Goal: Task Accomplishment & Management: Manage account settings

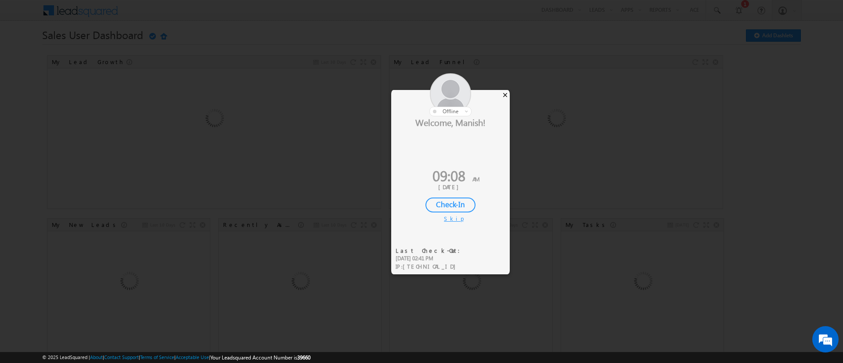
click at [505, 94] on div "×" at bounding box center [504, 95] width 9 height 10
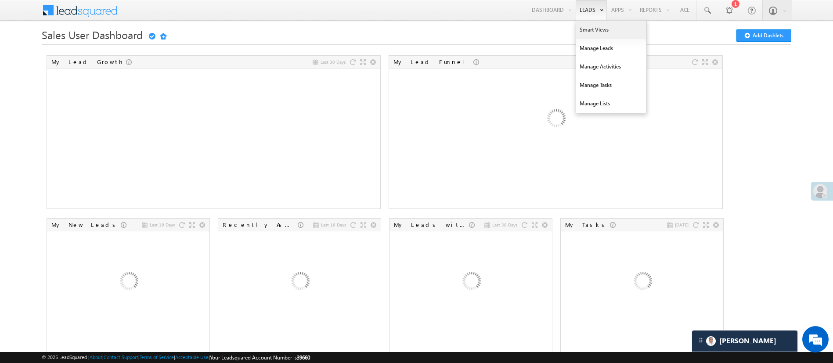
click at [584, 25] on link "Smart Views" at bounding box center [611, 30] width 70 height 18
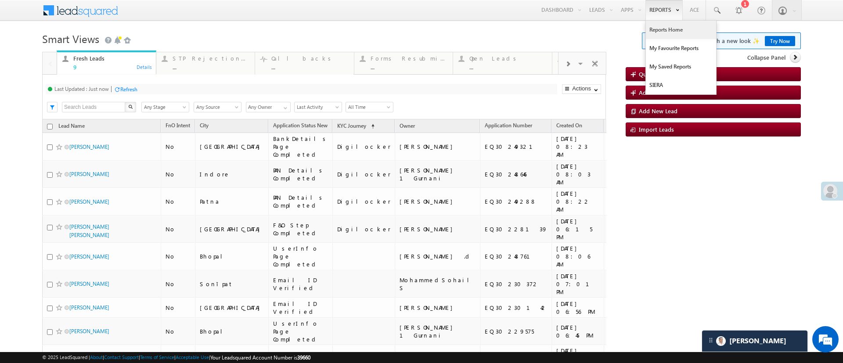
click at [652, 32] on link "Reports Home" at bounding box center [681, 30] width 70 height 18
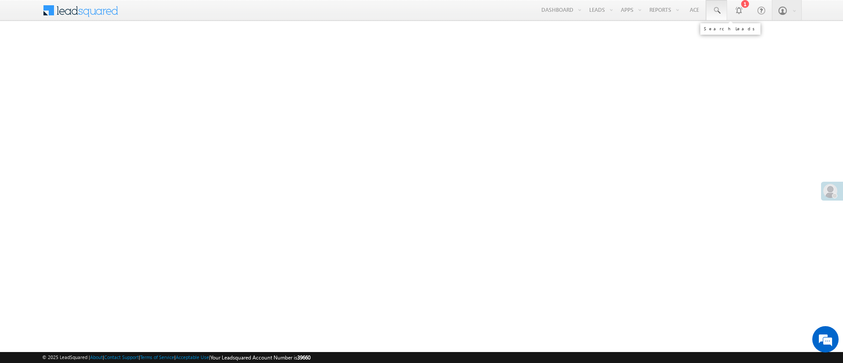
click at [724, 4] on link at bounding box center [716, 10] width 21 height 20
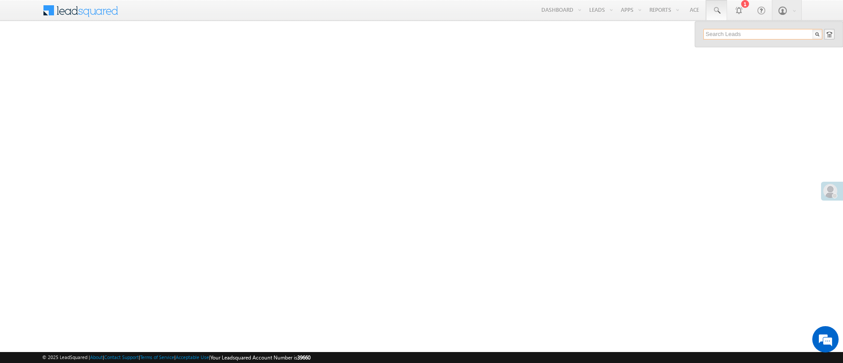
paste input "EQ30136239"
type input "EQ30136239"
click at [737, 50] on div "Chhote [PERSON_NAME]" at bounding box center [767, 47] width 118 height 10
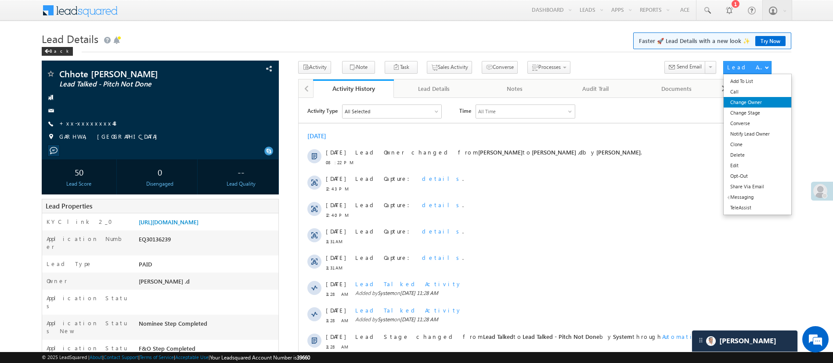
click at [755, 101] on link "Change Owner" at bounding box center [756, 102] width 67 height 11
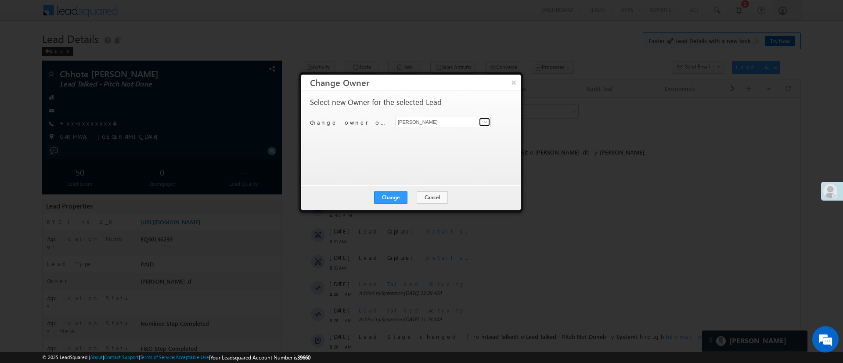
click at [488, 122] on span at bounding box center [485, 122] width 7 height 7
click at [458, 132] on link "Lavisha Gautam Lavisha.Gautam@angelbroking.com" at bounding box center [443, 135] width 95 height 17
type input "Lavisha Gautam"
click at [386, 201] on button "Change" at bounding box center [390, 197] width 33 height 12
click at [404, 195] on button "Close" at bounding box center [412, 197] width 28 height 12
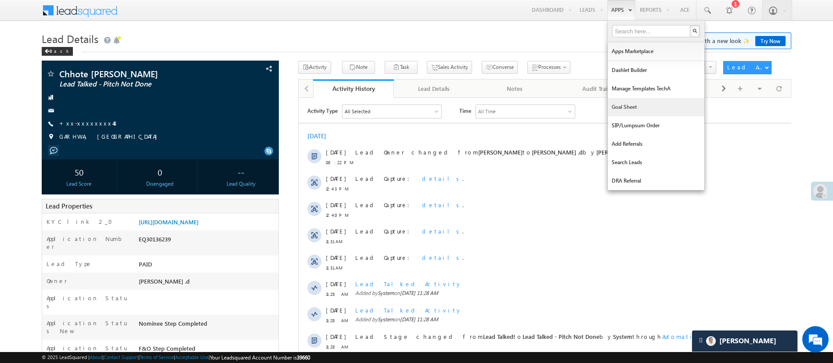
click at [637, 100] on link "Goal Sheet" at bounding box center [656, 107] width 97 height 18
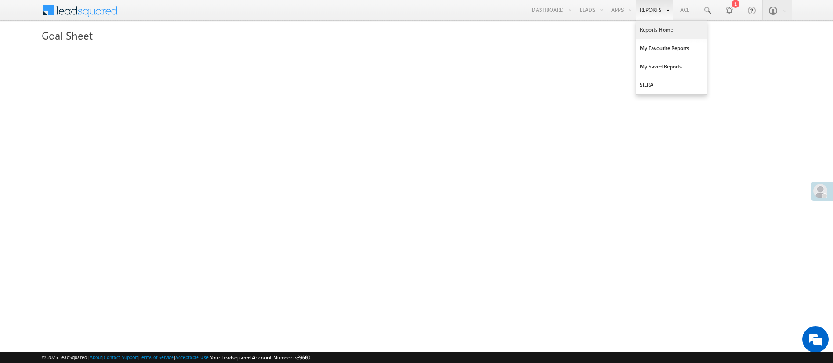
click at [655, 30] on link "Reports Home" at bounding box center [671, 30] width 70 height 18
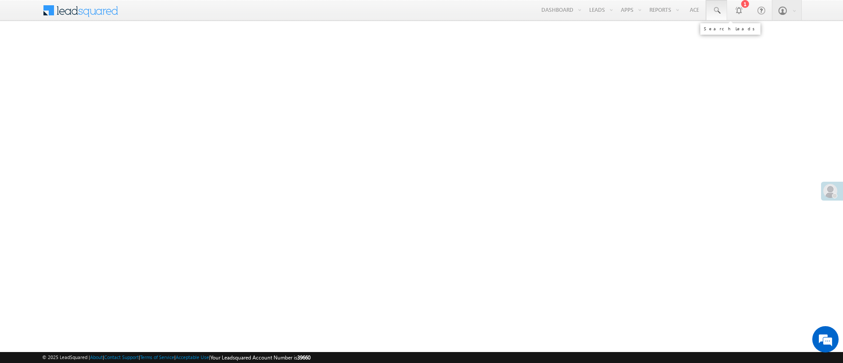
click at [713, 15] on link at bounding box center [716, 10] width 21 height 20
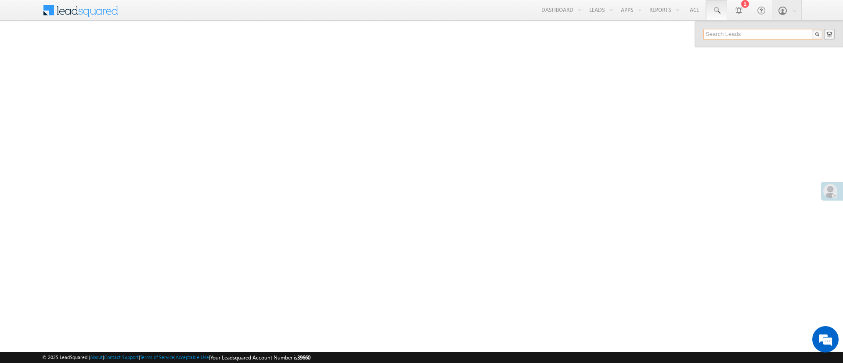
paste input "8726196891"
type input "8726196891"
click at [751, 57] on div "+xx-xxxxxxxx91" at bounding box center [767, 57] width 118 height 11
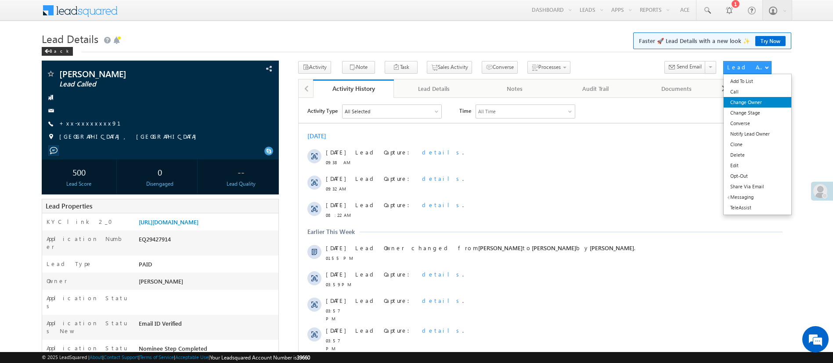
click at [751, 106] on link "Change Owner" at bounding box center [756, 102] width 67 height 11
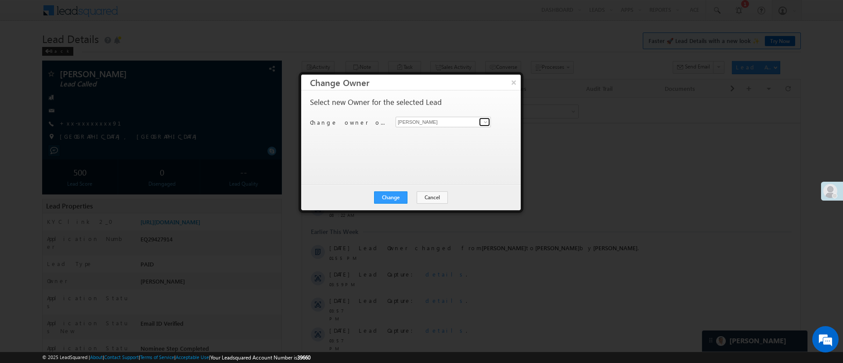
click at [487, 124] on span at bounding box center [485, 122] width 7 height 7
click at [477, 126] on input "moni" at bounding box center [443, 122] width 95 height 11
click at [471, 128] on link "[PERSON_NAME] [PERSON_NAME][EMAIL_ADDRESS][DOMAIN_NAME]" at bounding box center [443, 135] width 95 height 17
type input "[PERSON_NAME]"
click at [407, 199] on button "Change" at bounding box center [390, 197] width 33 height 12
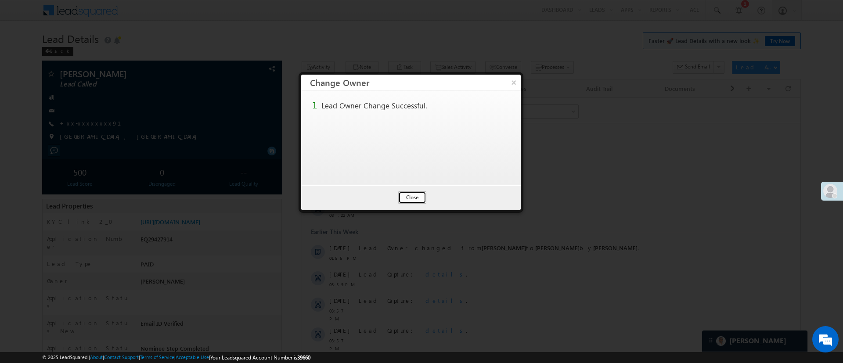
click at [415, 195] on button "Close" at bounding box center [412, 197] width 28 height 12
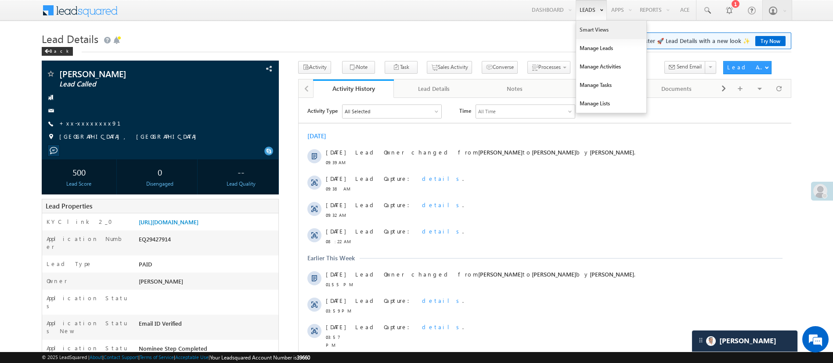
click at [596, 29] on link "Smart Views" at bounding box center [611, 30] width 70 height 18
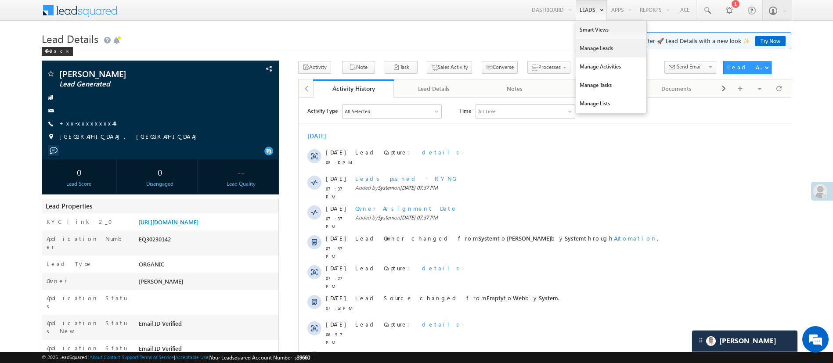
click at [600, 56] on link "Manage Leads" at bounding box center [611, 48] width 70 height 18
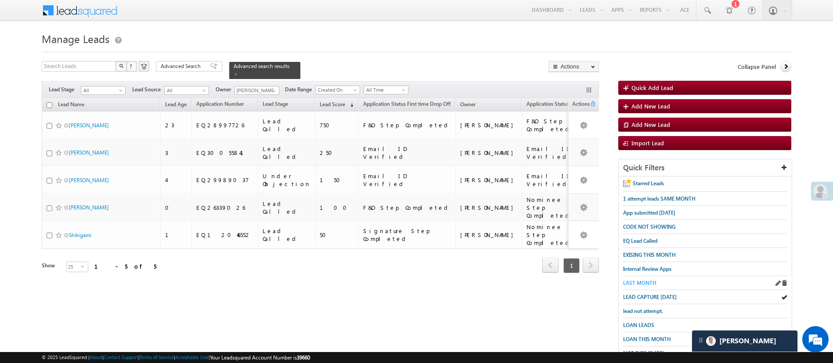
click at [645, 280] on span "LAST MONTH" at bounding box center [639, 283] width 33 height 7
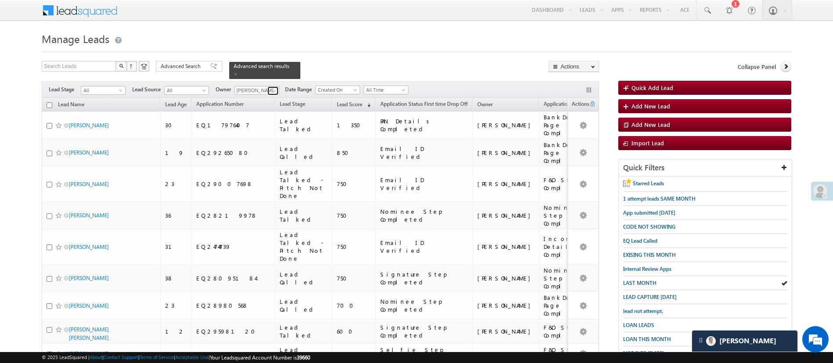
click at [274, 87] on span at bounding box center [273, 90] width 7 height 7
click at [271, 95] on link "Manish Panchal Manish.1Panchal@angelbroking.com" at bounding box center [278, 103] width 88 height 17
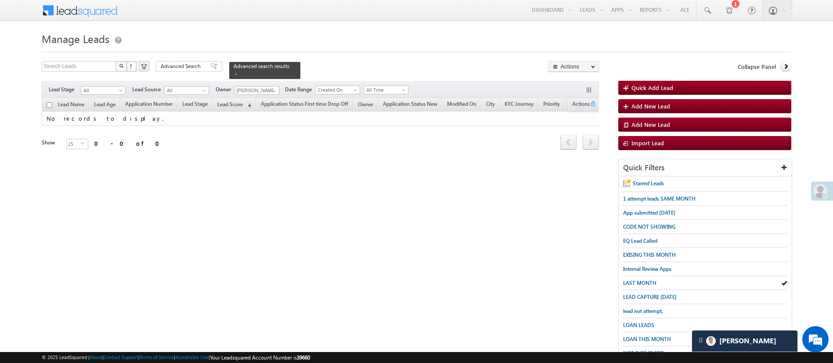
click at [170, 58] on form "Manage Leads Quick Add Lead Search Leads X ? 0 results found Advanced Search Ad…" at bounding box center [416, 234] width 749 height 410
click at [174, 66] on span "Advanced Search" at bounding box center [182, 66] width 43 height 8
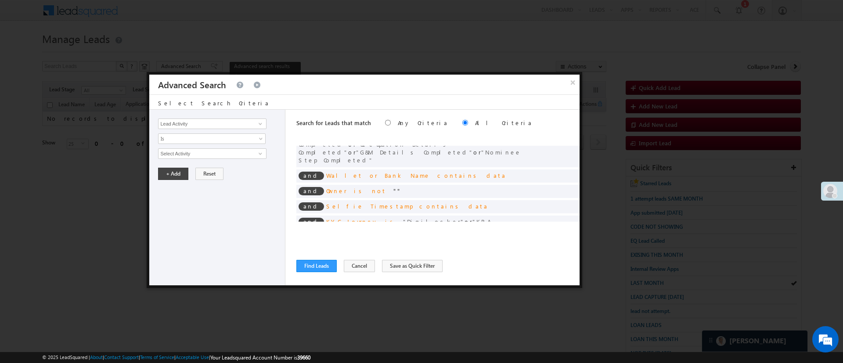
scroll to position [71, 0]
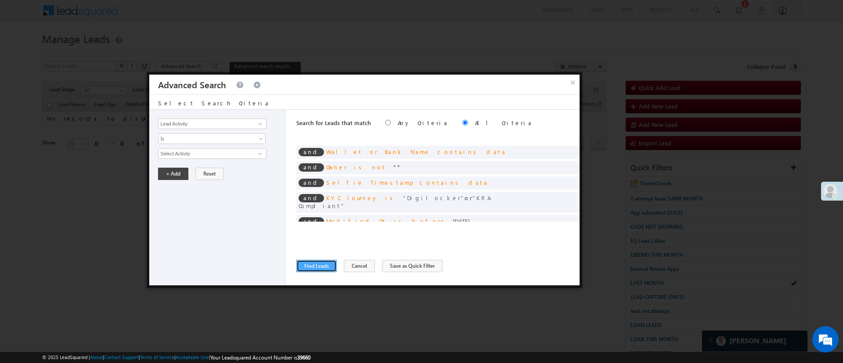
click at [307, 261] on button "Find Leads" at bounding box center [316, 266] width 40 height 12
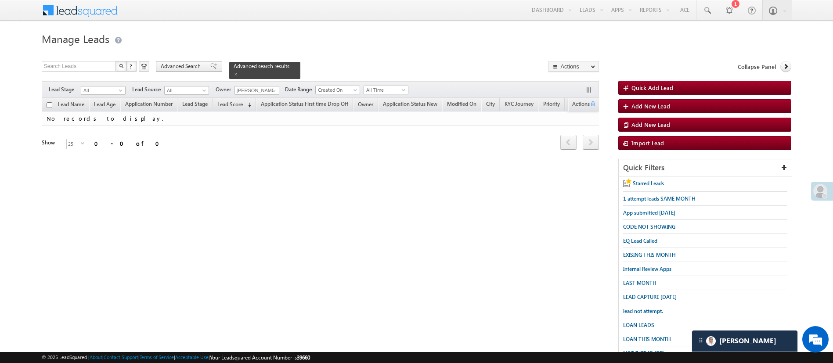
click at [194, 64] on span "Advanced Search" at bounding box center [182, 66] width 43 height 8
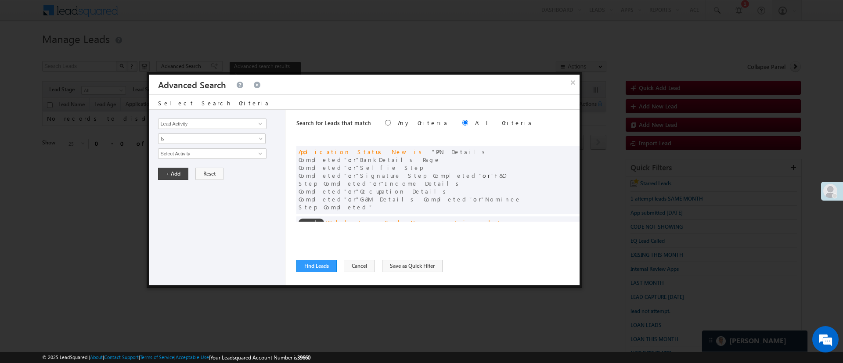
scroll to position [66, 0]
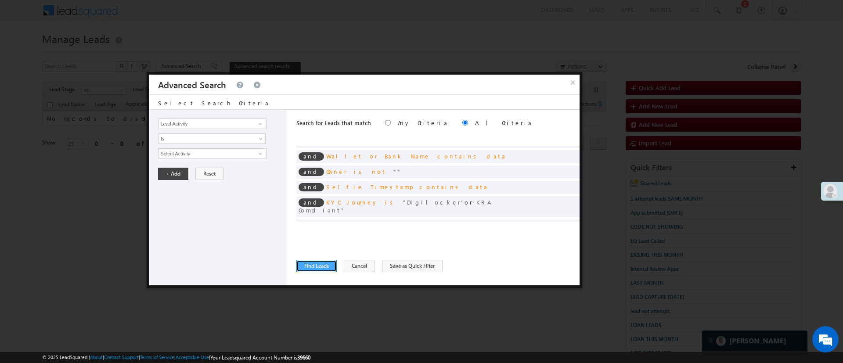
click at [327, 264] on button "Find Leads" at bounding box center [316, 266] width 40 height 12
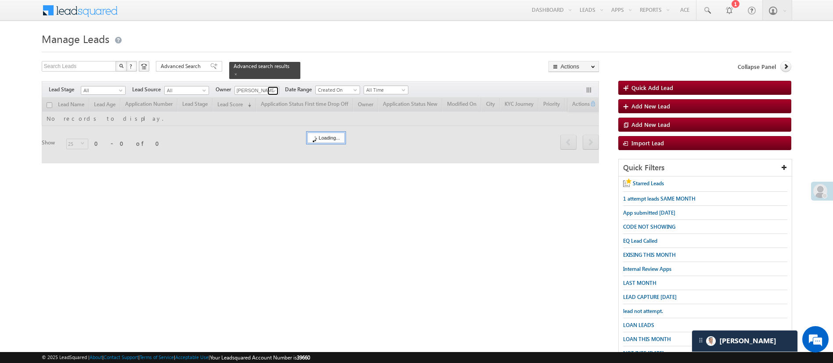
click at [270, 86] on link at bounding box center [272, 90] width 11 height 9
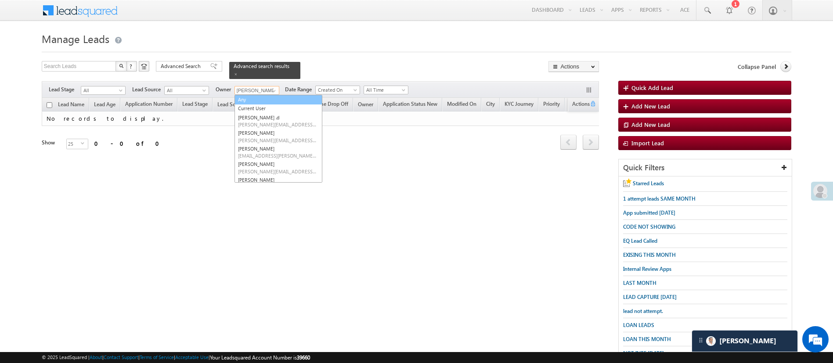
click at [265, 95] on link "Any" at bounding box center [278, 100] width 88 height 10
type input "Any"
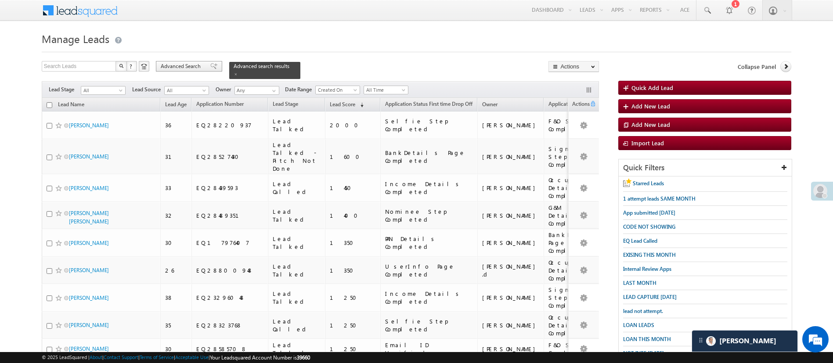
click at [179, 67] on span "Advanced Search" at bounding box center [182, 66] width 43 height 8
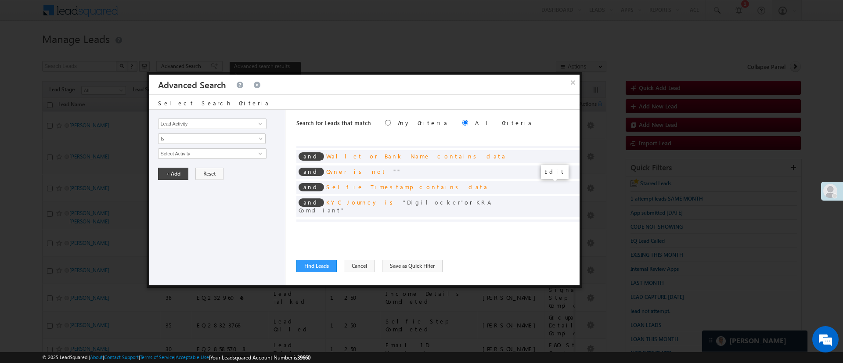
click at [556, 222] on span at bounding box center [559, 225] width 6 height 6
click at [225, 155] on span "[DATE]" at bounding box center [205, 154] width 95 height 8
click at [215, 173] on link "[DATE]" at bounding box center [211, 173] width 107 height 8
click at [169, 173] on button "+ Add" at bounding box center [173, 174] width 30 height 12
click at [328, 264] on button "Find Leads" at bounding box center [316, 266] width 40 height 12
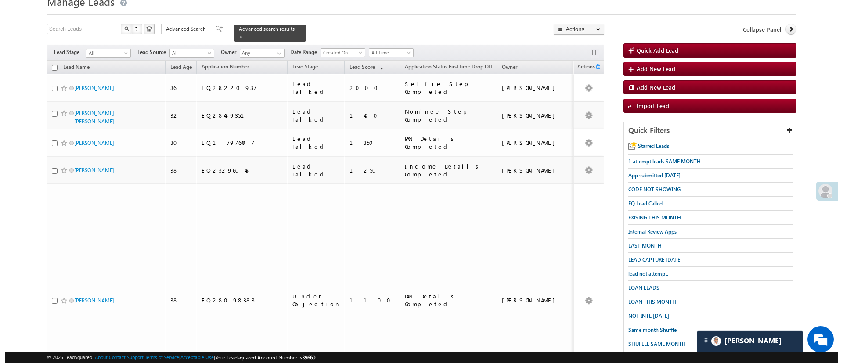
scroll to position [0, 0]
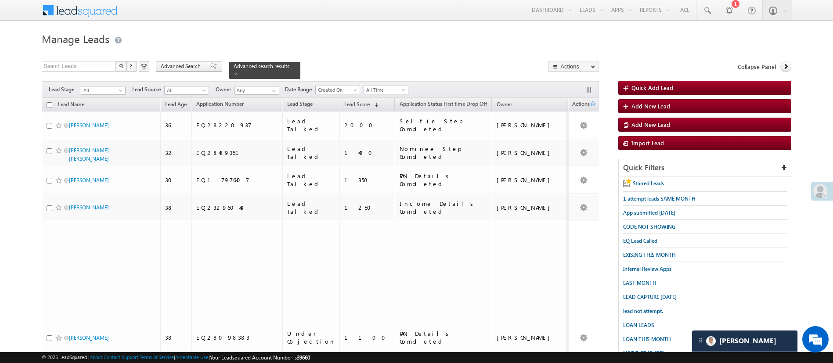
click at [183, 67] on span "Advanced Search" at bounding box center [182, 66] width 43 height 8
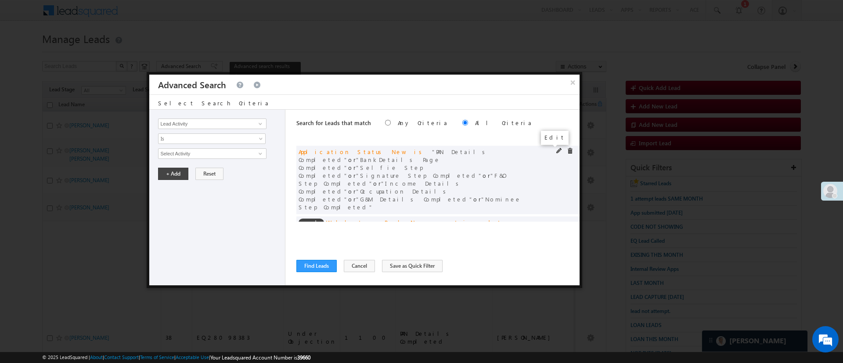
click at [556, 150] on span at bounding box center [559, 151] width 6 height 6
click at [225, 158] on span "9 selected" at bounding box center [208, 154] width 100 height 10
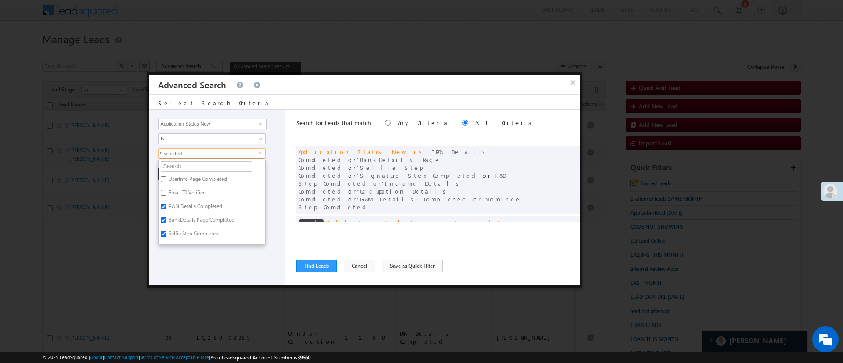
click at [190, 206] on label "PAN Details Completed" at bounding box center [194, 208] width 72 height 14
click at [166, 206] on input "PAN Details Completed" at bounding box center [164, 207] width 6 height 6
checkbox input "false"
click at [188, 219] on label "BankDetails Page Completed" at bounding box center [200, 222] width 85 height 14
click at [166, 219] on input "BankDetails Page Completed" at bounding box center [164, 220] width 6 height 6
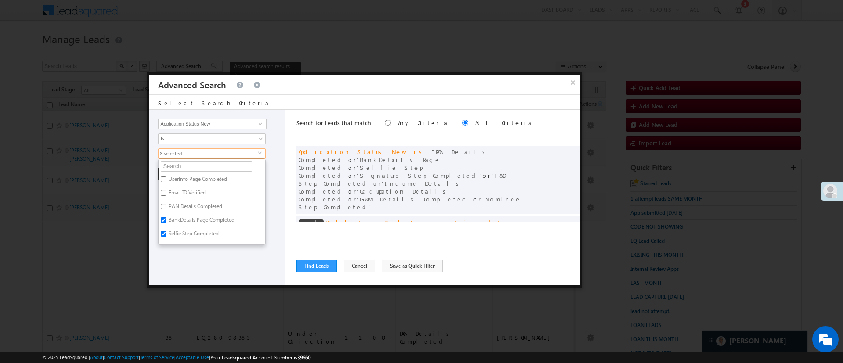
checkbox input "false"
click at [198, 252] on div "Lead Activity Task Sales Group Prospect Id WA Last Message Timestamp 4th Day Di…" at bounding box center [217, 198] width 136 height 176
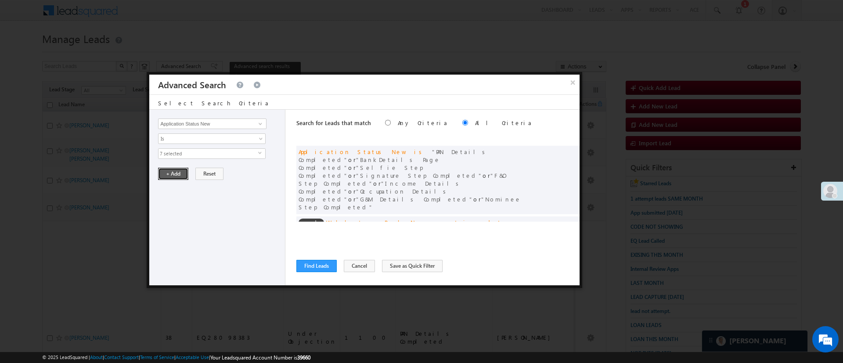
click at [173, 169] on button "+ Add" at bounding box center [173, 174] width 30 height 12
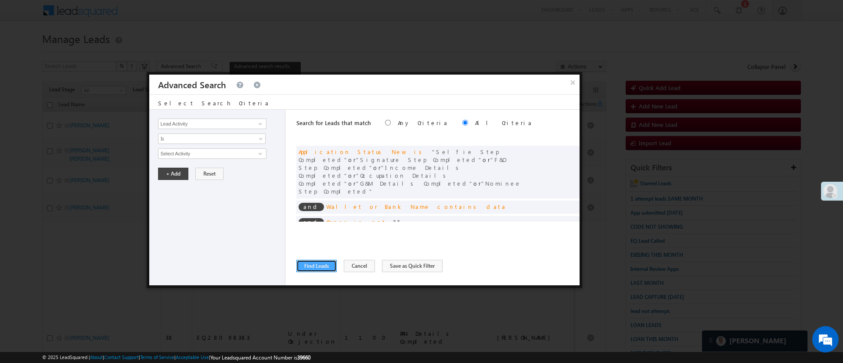
click at [312, 270] on button "Find Leads" at bounding box center [316, 266] width 40 height 12
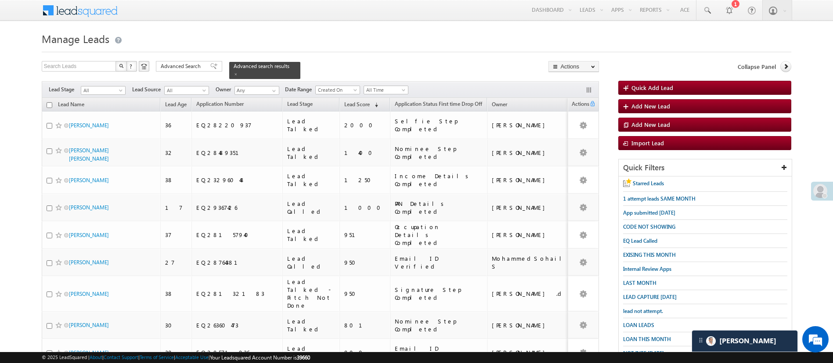
click at [50, 102] on input "checkbox" at bounding box center [50, 105] width 6 height 6
checkbox input "true"
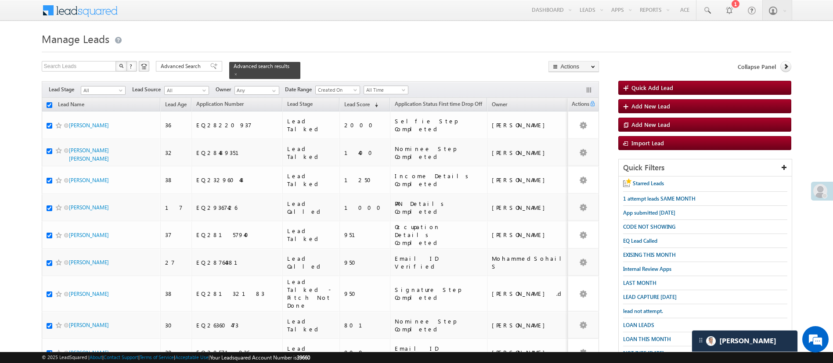
checkbox input "true"
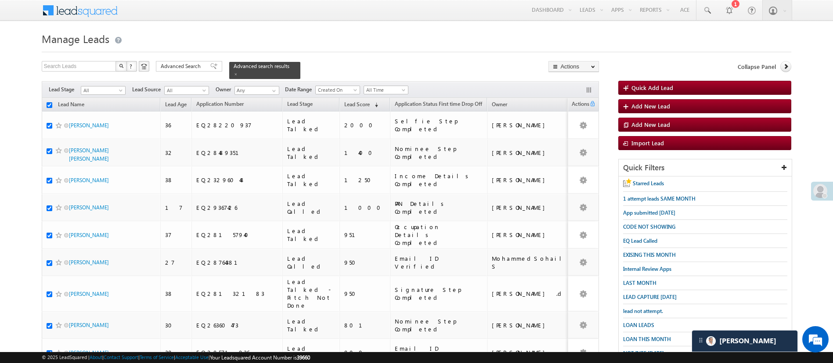
checkbox input "true"
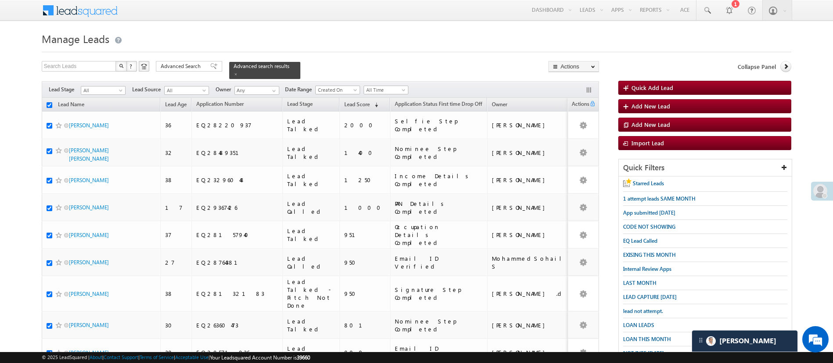
checkbox input "true"
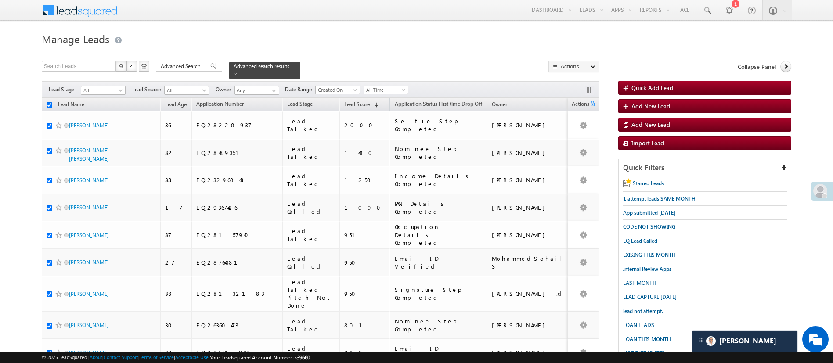
checkbox input "true"
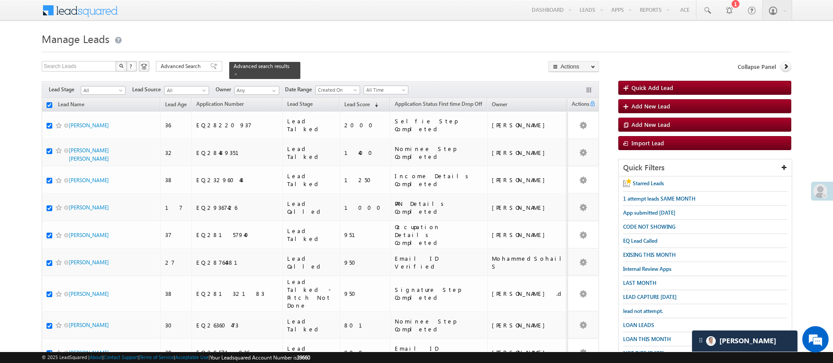
checkbox input "true"
click at [576, 130] on link "Change Owner" at bounding box center [574, 131] width 50 height 11
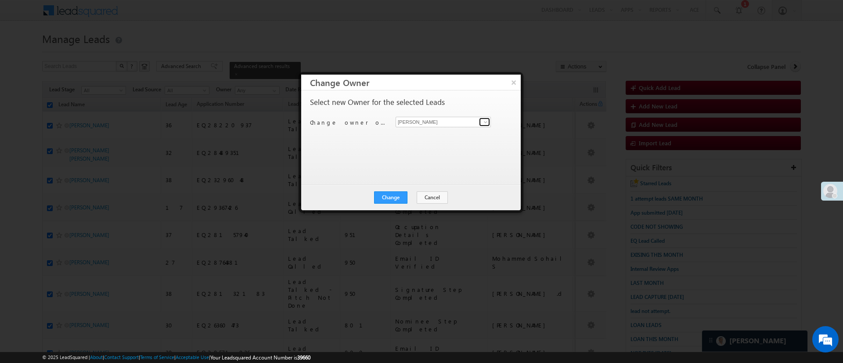
click at [486, 125] on span at bounding box center [485, 122] width 7 height 7
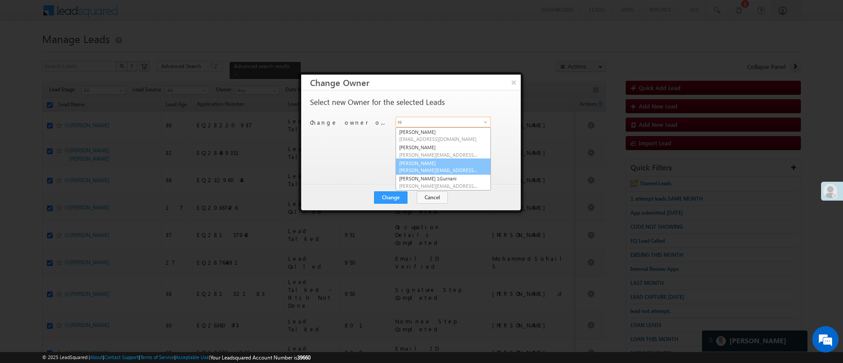
click at [460, 161] on link "NIRAj SURYAWANSHI NIRAJ.SURYAWANSHI@angelbroking.com" at bounding box center [443, 166] width 95 height 17
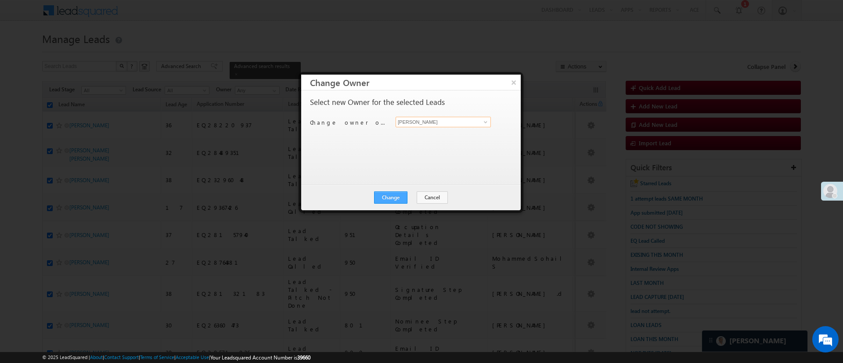
type input "[PERSON_NAME]"
click at [383, 196] on button "Change" at bounding box center [390, 197] width 33 height 12
click at [422, 201] on button "Close" at bounding box center [412, 197] width 28 height 12
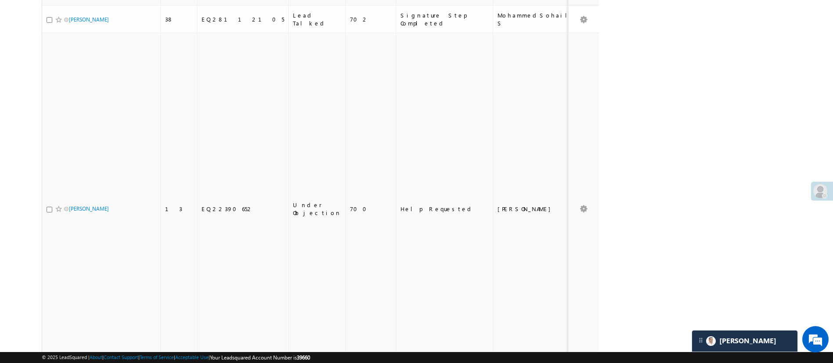
scroll to position [641, 0]
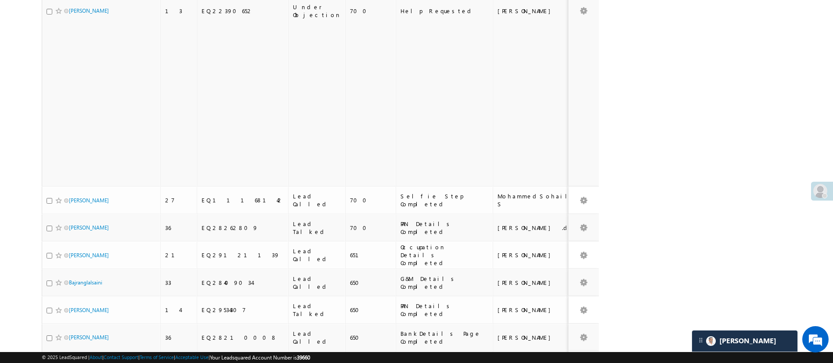
click at [73, 313] on li "15" at bounding box center [71, 310] width 21 height 9
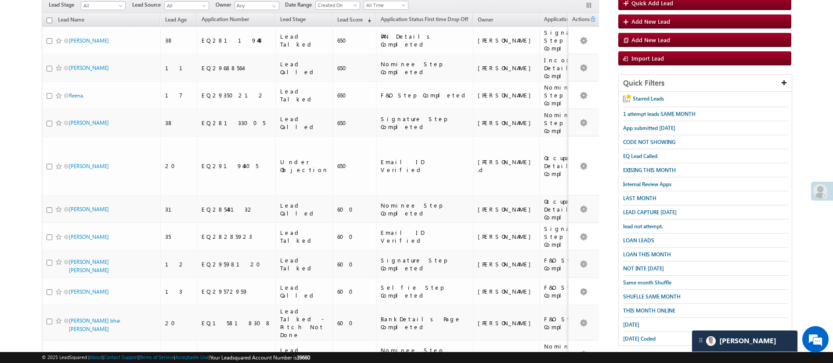
scroll to position [10, 0]
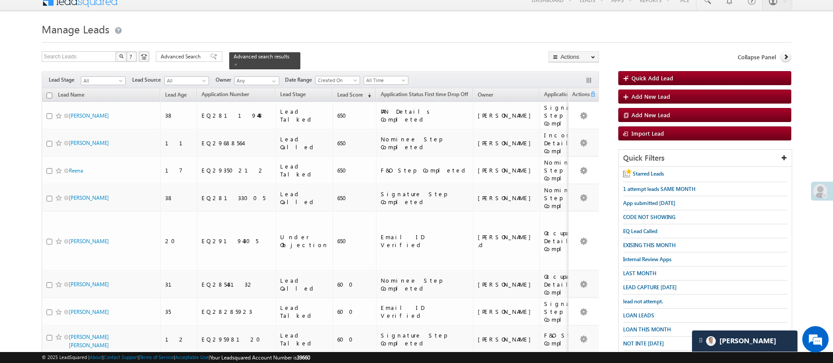
click at [49, 93] on input "checkbox" at bounding box center [50, 96] width 6 height 6
checkbox input "true"
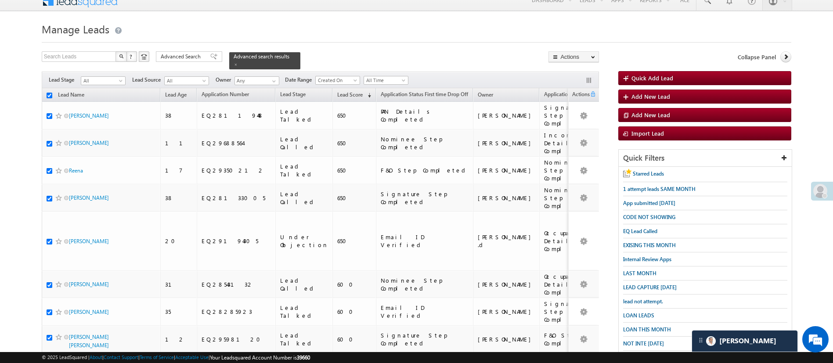
checkbox input "true"
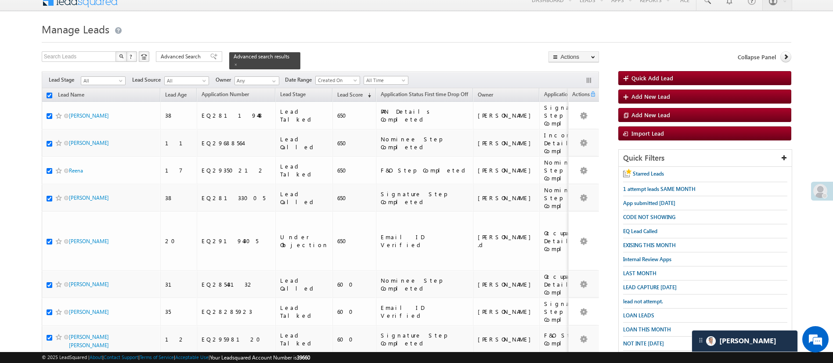
checkbox input "true"
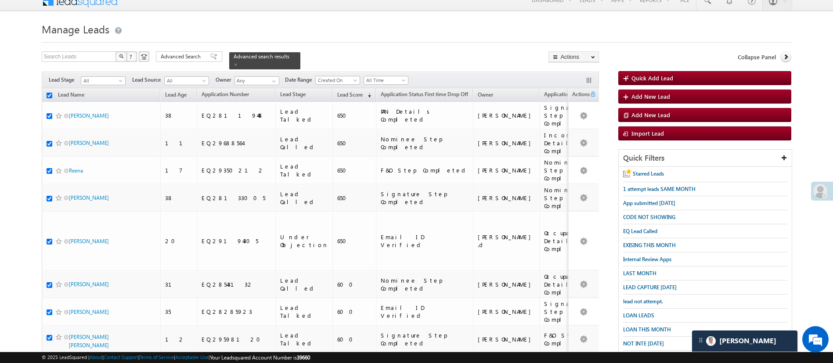
checkbox input "true"
click at [577, 119] on link "Change Owner" at bounding box center [574, 122] width 50 height 11
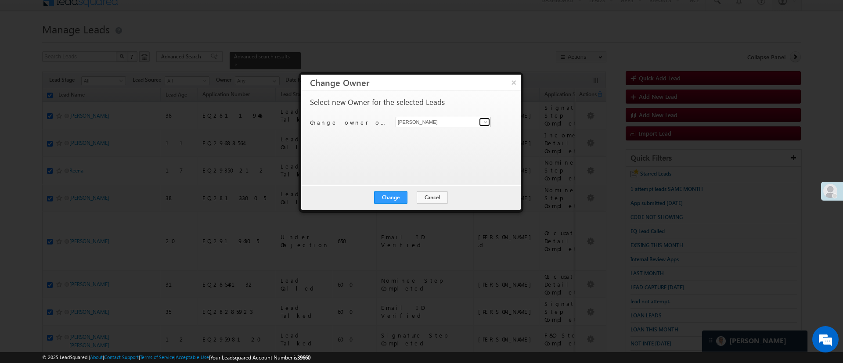
click at [487, 122] on span at bounding box center [485, 122] width 7 height 7
type input "ni"
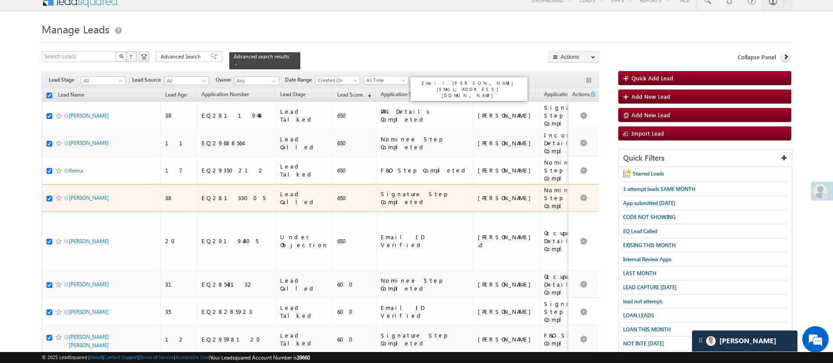
click at [478, 194] on div "[PERSON_NAME]" at bounding box center [507, 198] width 58 height 8
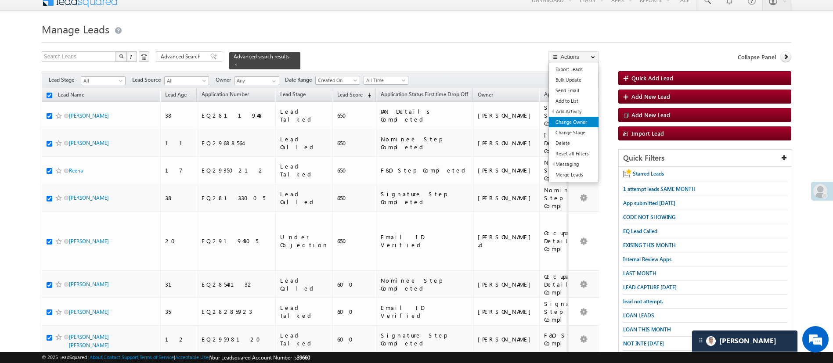
click at [573, 119] on link "Change Owner" at bounding box center [574, 122] width 50 height 11
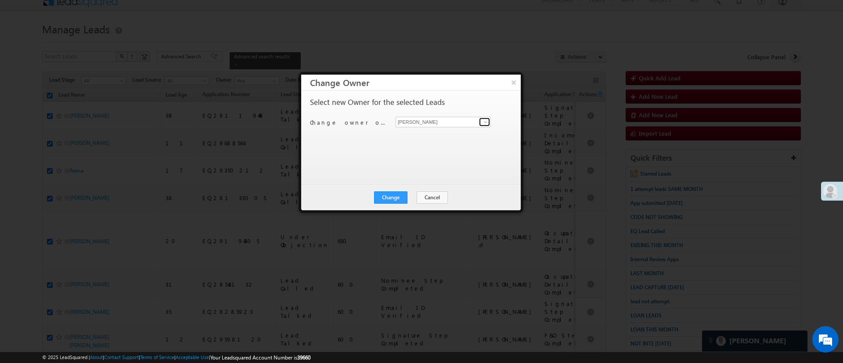
click at [485, 121] on span at bounding box center [485, 122] width 7 height 7
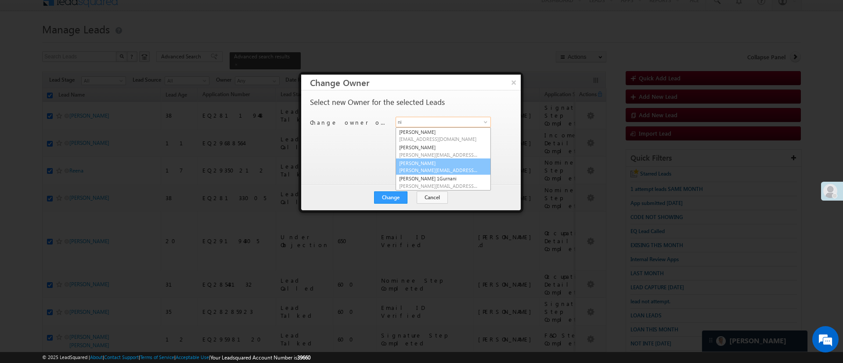
click at [435, 170] on span "NIRAJ.SURYAWANSHI@angelbroking.com" at bounding box center [438, 170] width 79 height 7
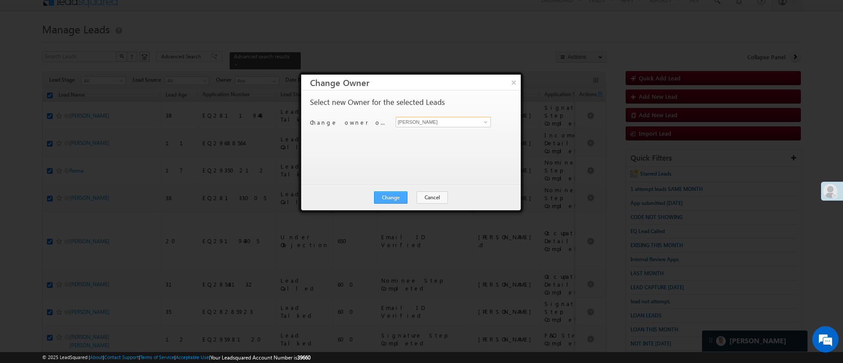
type input "[PERSON_NAME]"
click at [396, 195] on button "Change" at bounding box center [390, 197] width 33 height 12
click at [407, 196] on button "Close" at bounding box center [412, 197] width 28 height 12
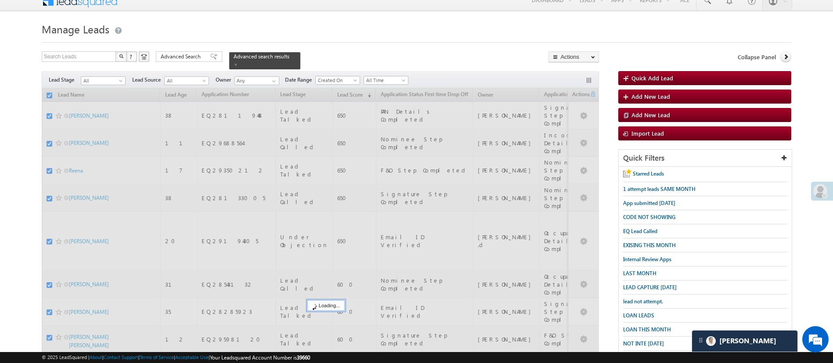
checkbox input "false"
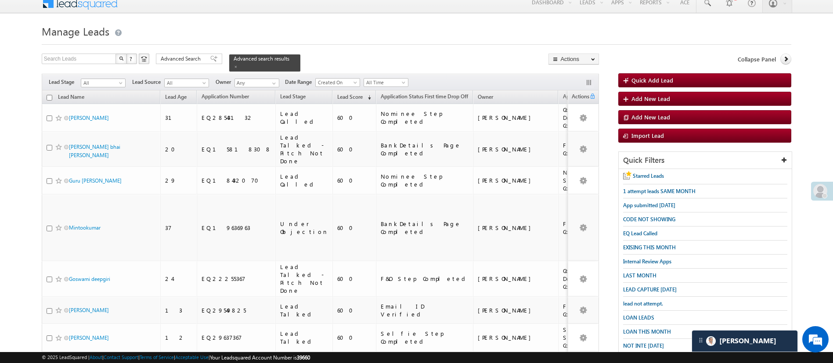
scroll to position [0, 0]
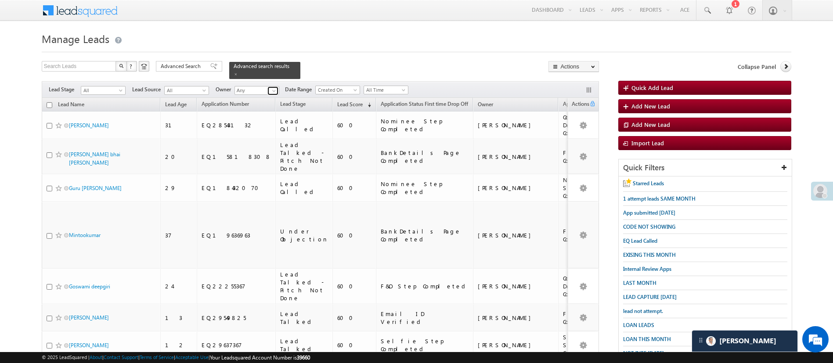
click at [276, 87] on span at bounding box center [273, 90] width 7 height 7
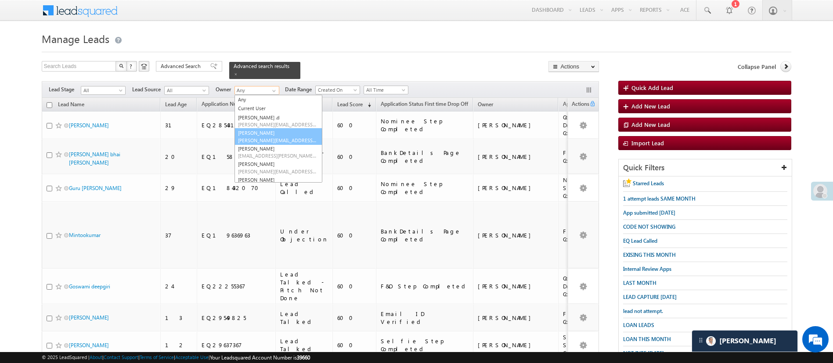
click at [262, 128] on link "Esha Kumari Esha.Kumari@angelbroking.com" at bounding box center [278, 136] width 88 height 17
type input "[PERSON_NAME]"
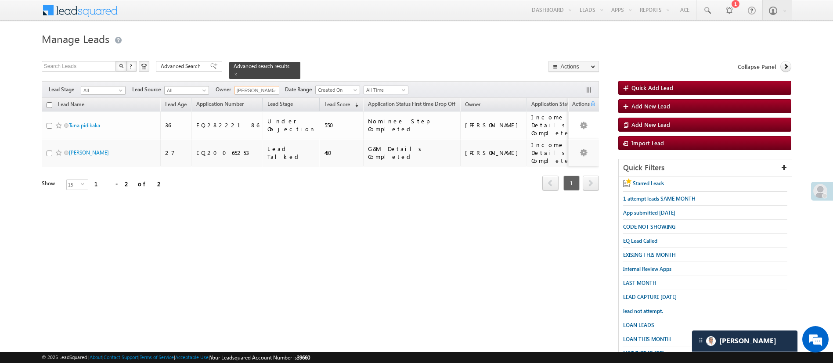
click at [52, 104] on th "Lead Name" at bounding box center [101, 105] width 119 height 14
click at [48, 102] on input "checkbox" at bounding box center [50, 105] width 6 height 6
checkbox input "true"
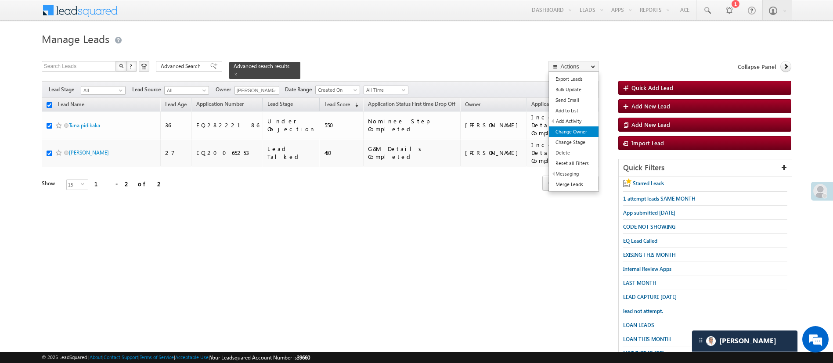
click at [582, 132] on link "Change Owner" at bounding box center [574, 131] width 50 height 11
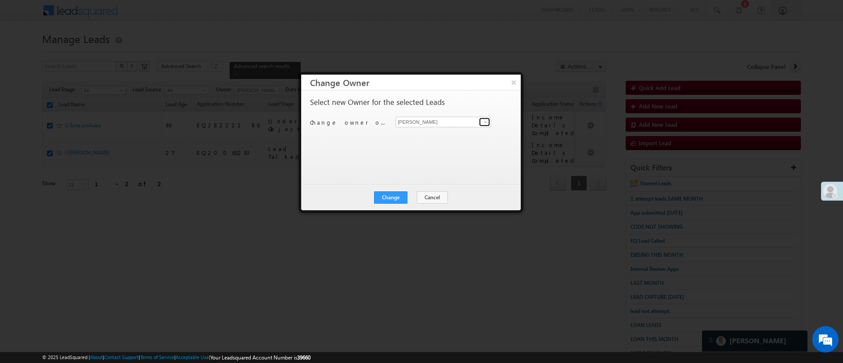
click at [482, 121] on link at bounding box center [484, 122] width 11 height 9
click at [200, 71] on div at bounding box center [421, 181] width 843 height 363
click at [441, 201] on button "Cancel" at bounding box center [432, 197] width 31 height 12
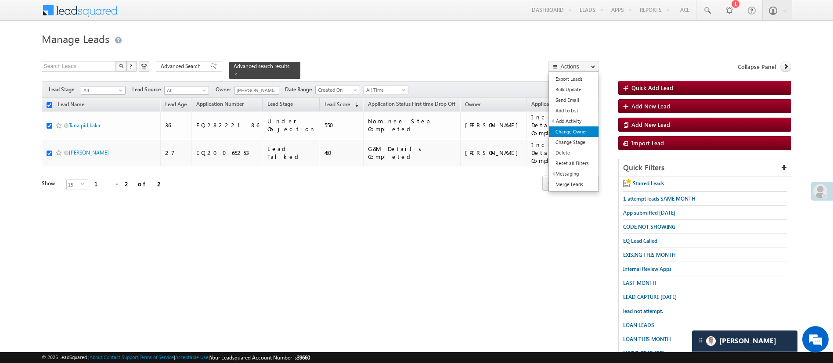
click at [576, 129] on link "Change Owner" at bounding box center [574, 131] width 50 height 11
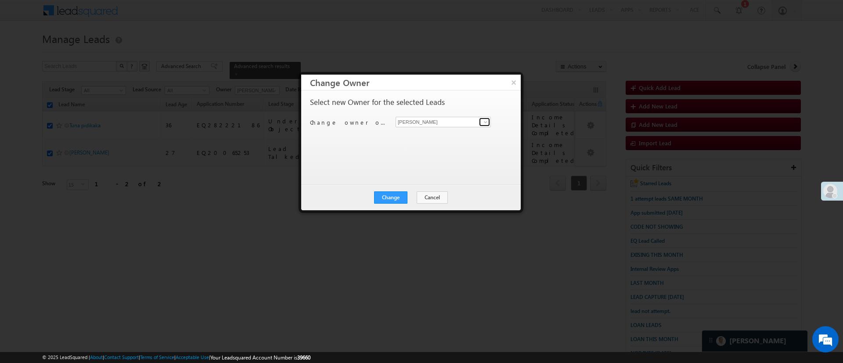
click at [485, 124] on span at bounding box center [485, 122] width 7 height 7
click at [460, 136] on span "Naseeba.Khatoon@angelbroking.com" at bounding box center [438, 139] width 79 height 7
type input "[PERSON_NAME]"
click at [399, 193] on button "Change" at bounding box center [390, 197] width 33 height 12
click at [399, 193] on button "Close" at bounding box center [412, 197] width 28 height 12
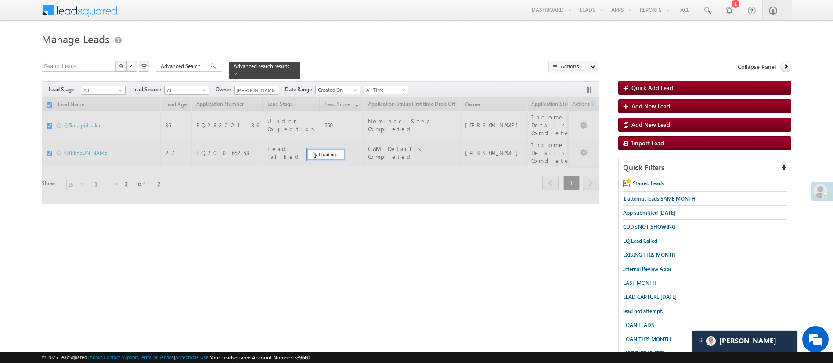
checkbox input "false"
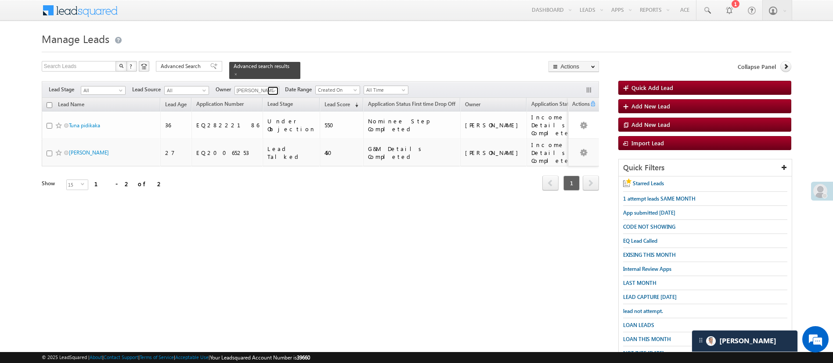
click at [273, 87] on span at bounding box center [273, 90] width 7 height 7
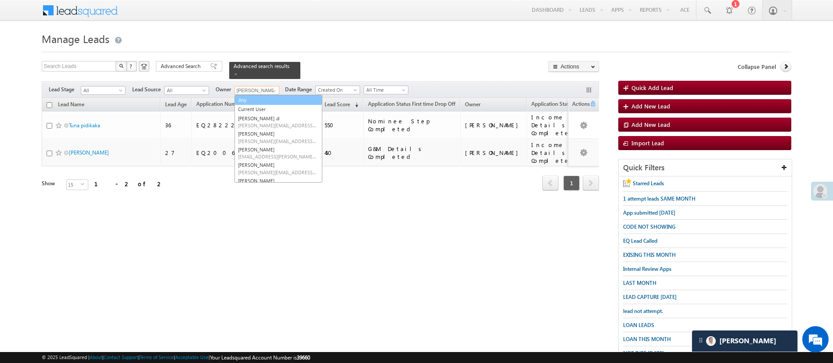
click at [270, 95] on link "Any" at bounding box center [278, 100] width 87 height 10
type input "Any"
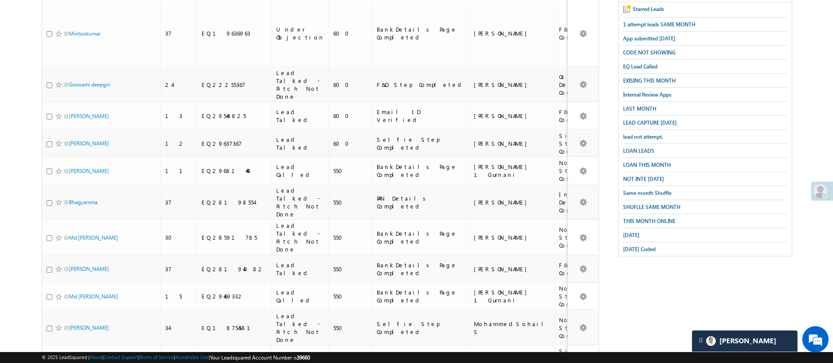
scroll to position [294, 0]
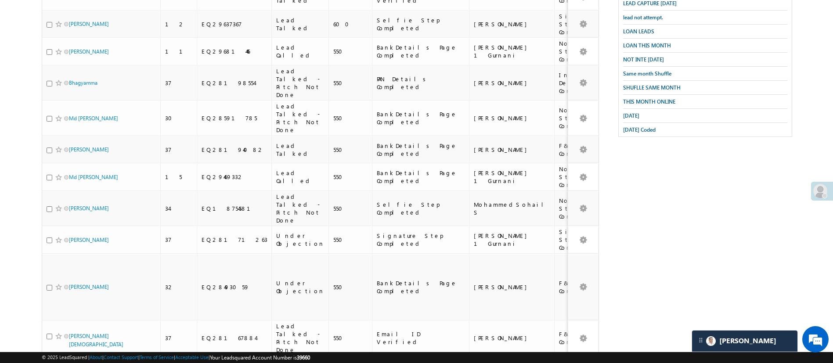
click at [73, 321] on li "25" at bounding box center [71, 319] width 21 height 9
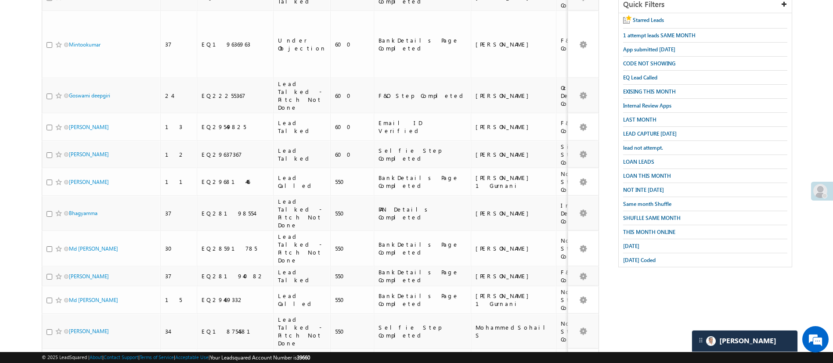
scroll to position [0, 0]
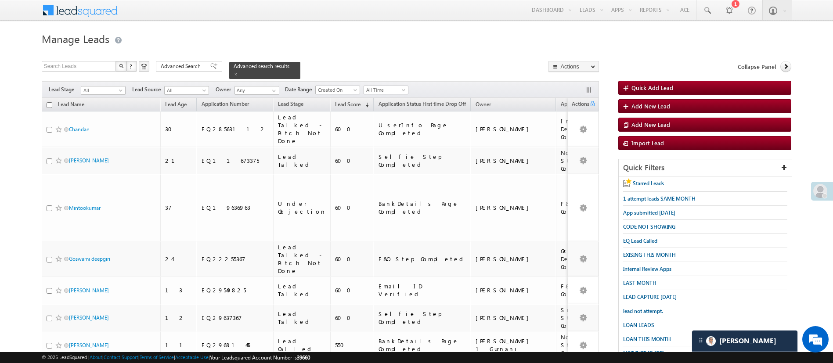
click at [48, 102] on input "checkbox" at bounding box center [50, 105] width 6 height 6
checkbox input "true"
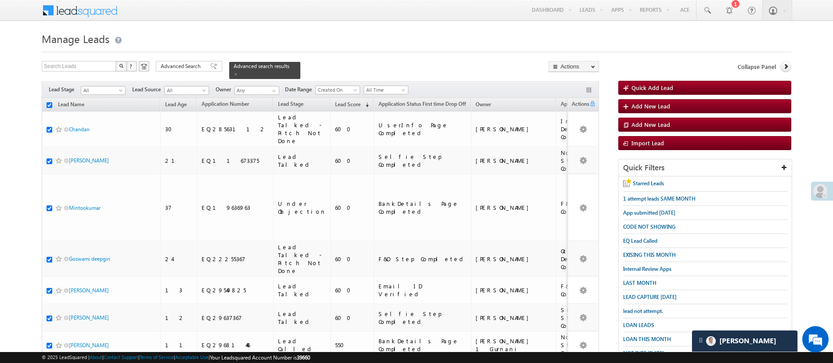
checkbox input "true"
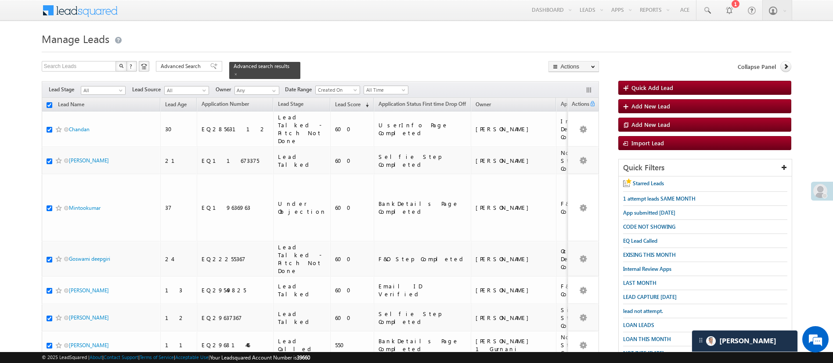
checkbox input "true"
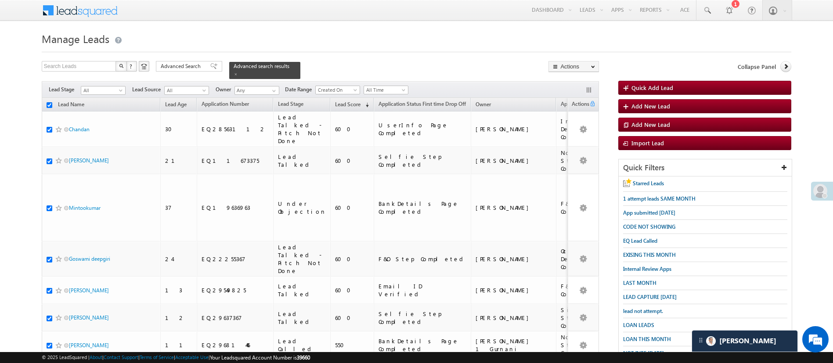
checkbox input "true"
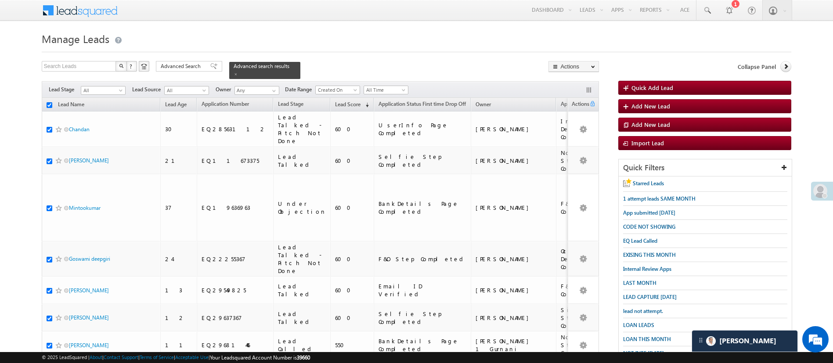
checkbox input "true"
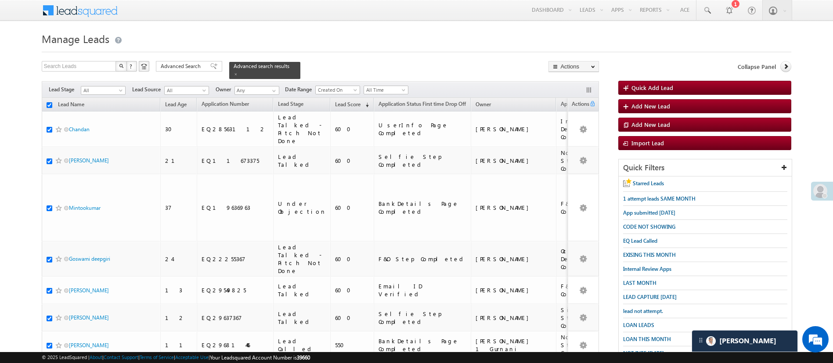
checkbox input "true"
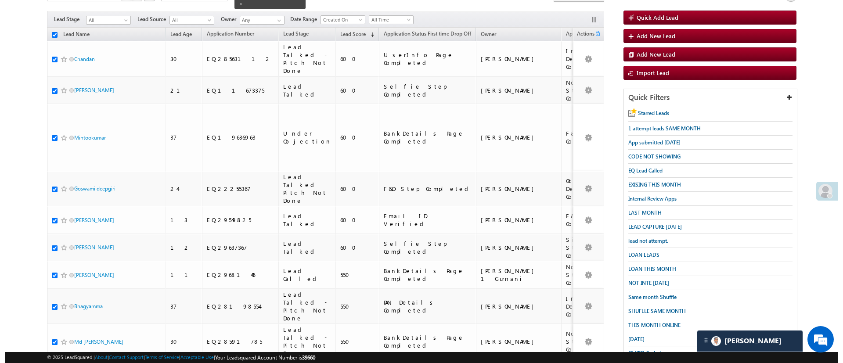
scroll to position [64, 0]
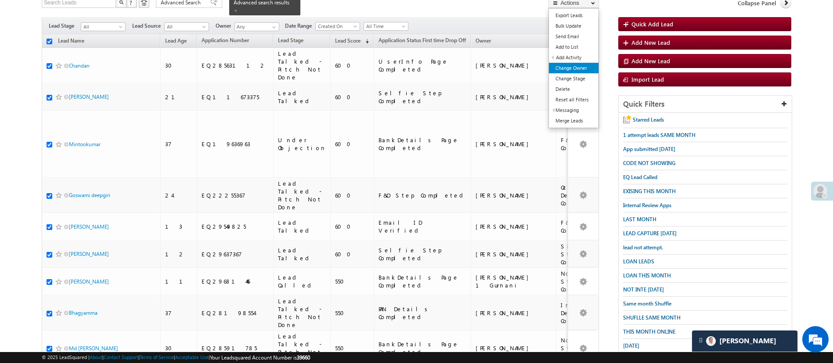
click at [582, 64] on link "Change Owner" at bounding box center [574, 68] width 50 height 11
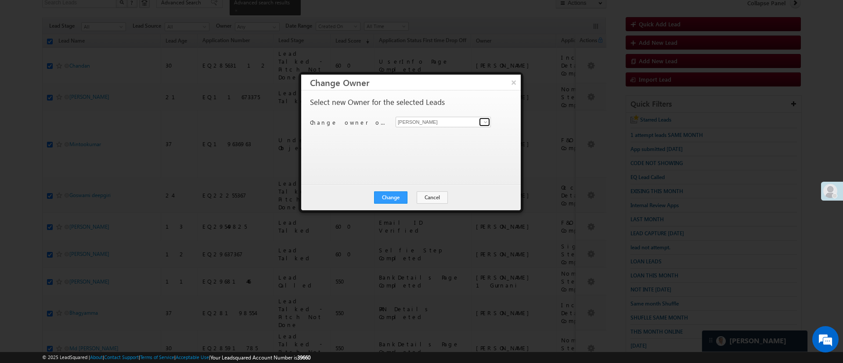
click at [482, 122] on span at bounding box center [485, 122] width 7 height 7
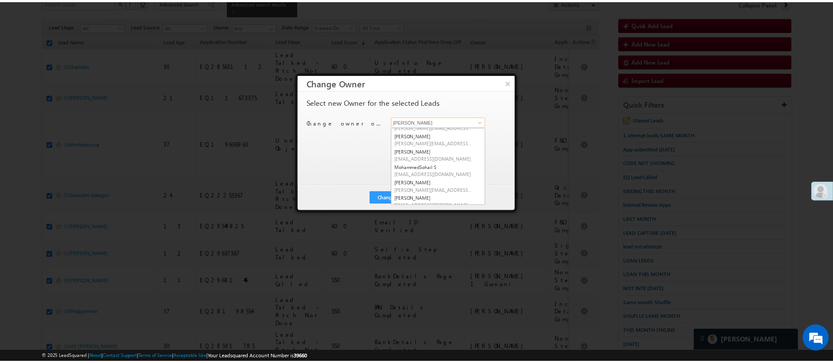
scroll to position [66, 0]
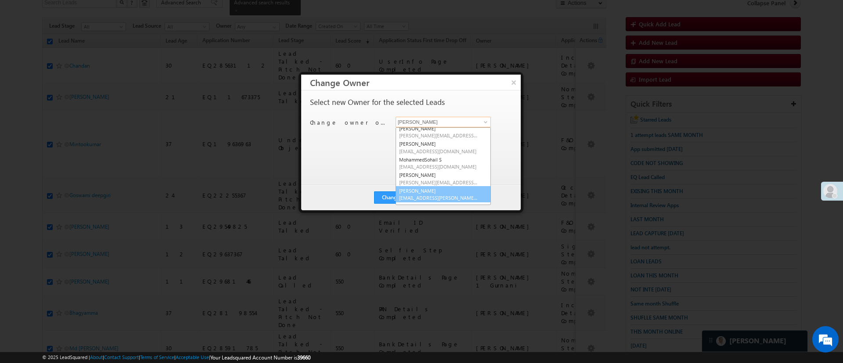
click at [449, 191] on link "Naseeba Khatoon Naseeba.Khatoon@angelbroking.com" at bounding box center [443, 194] width 95 height 17
type input "[PERSON_NAME]"
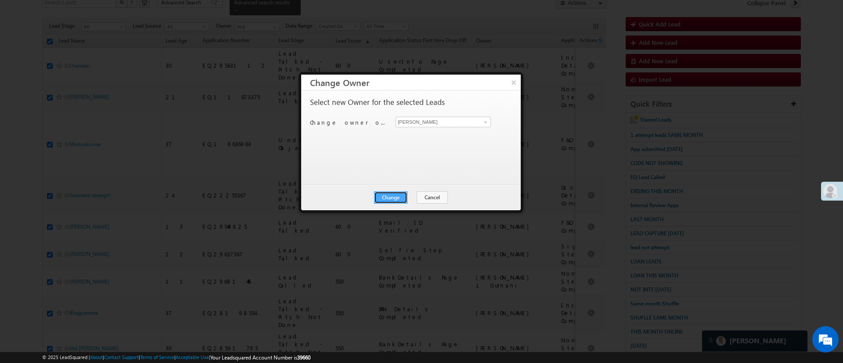
click at [404, 193] on button "Change" at bounding box center [390, 197] width 33 height 12
click at [410, 194] on button "Close" at bounding box center [412, 197] width 28 height 12
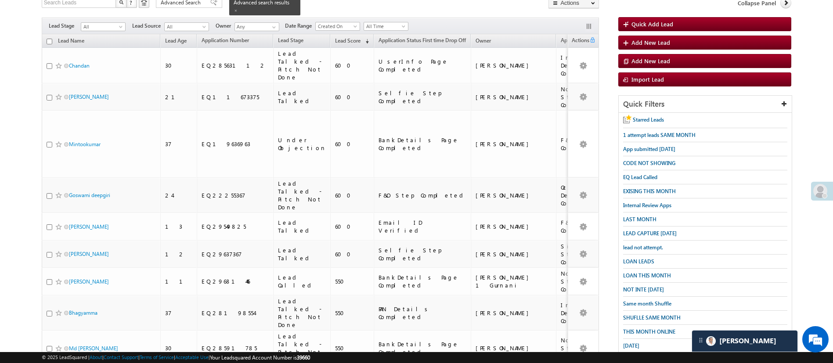
scroll to position [493, 0]
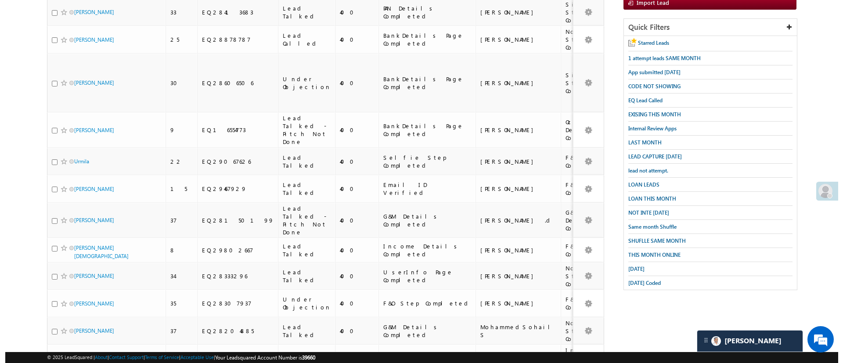
scroll to position [0, 0]
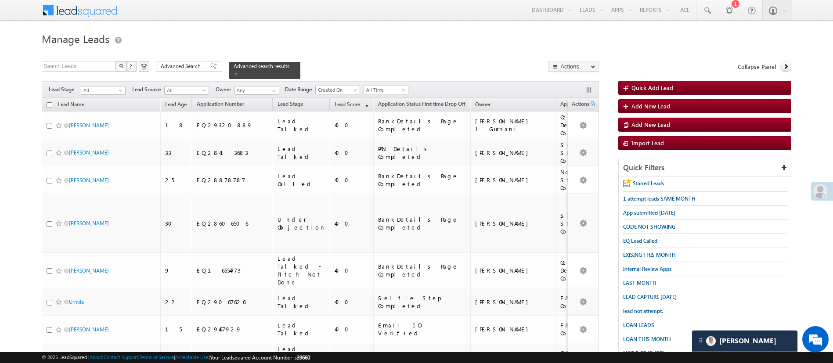
click at [48, 98] on th "Lead Name" at bounding box center [101, 105] width 119 height 14
click at [49, 102] on input "checkbox" at bounding box center [50, 105] width 6 height 6
checkbox input "true"
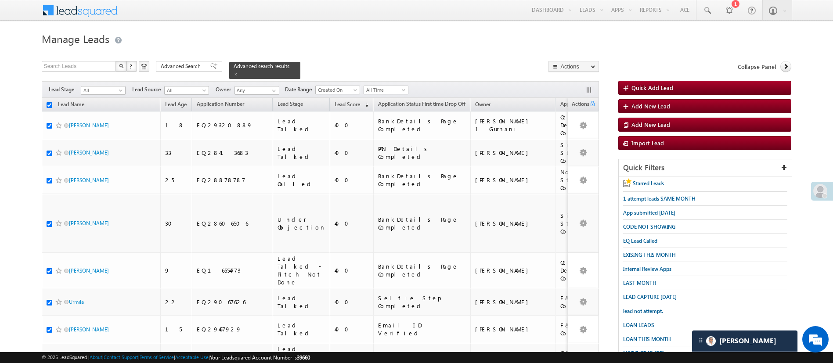
checkbox input "true"
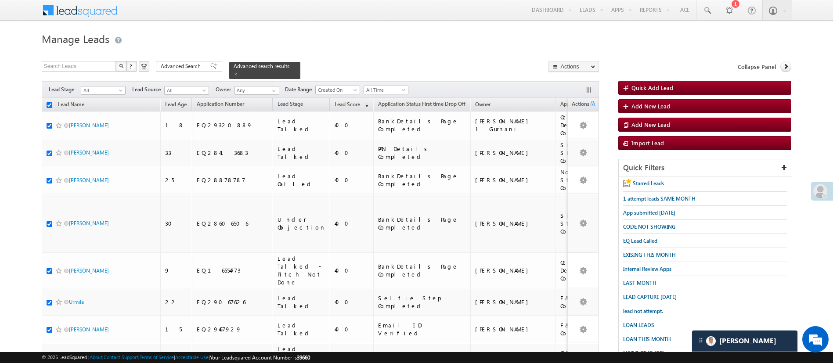
checkbox input "true"
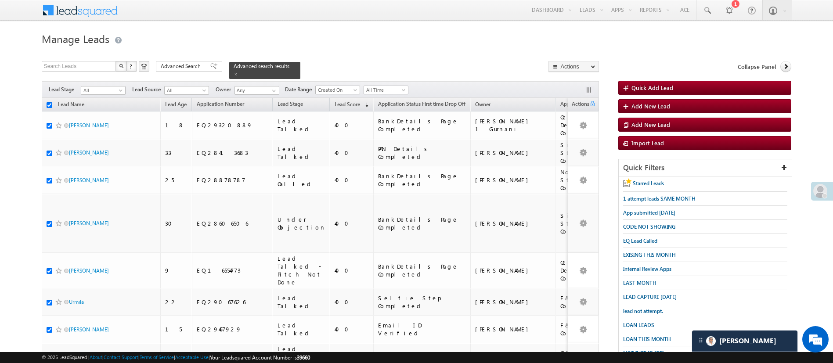
checkbox input "true"
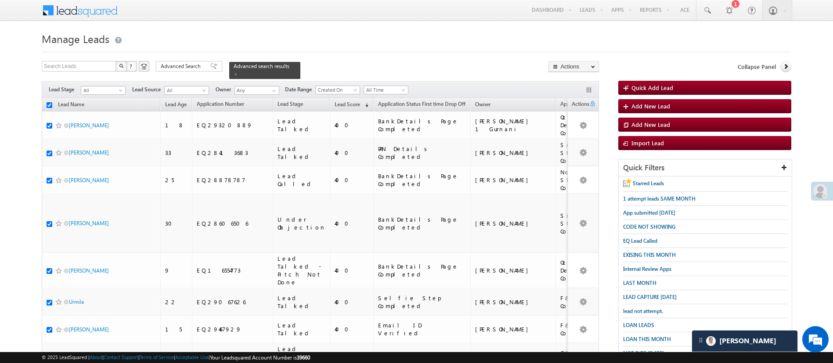
checkbox input "true"
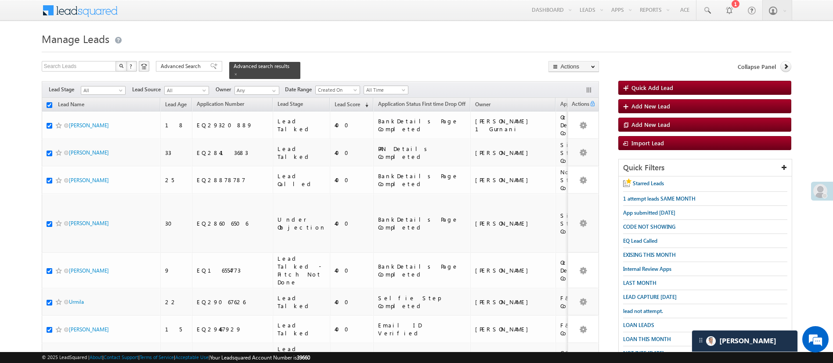
checkbox input "true"
click at [573, 129] on link "Change Owner" at bounding box center [574, 131] width 50 height 11
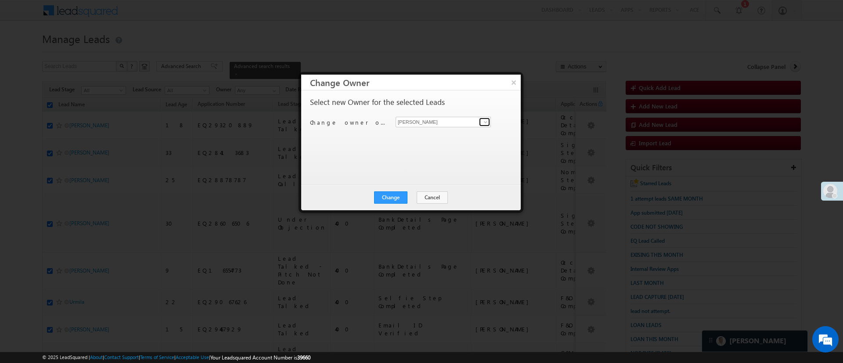
click at [485, 124] on span at bounding box center [485, 122] width 7 height 7
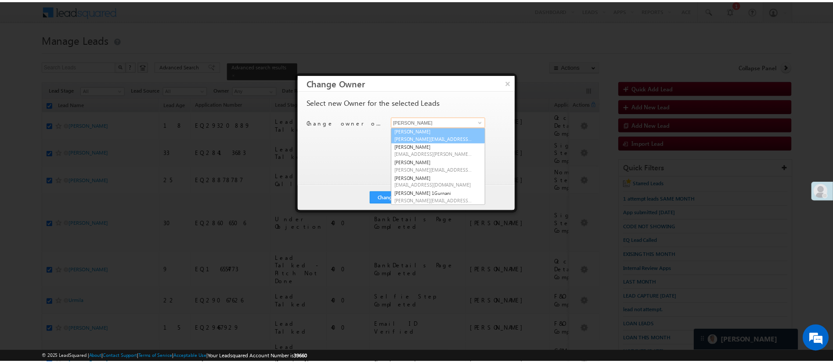
scroll to position [109, 0]
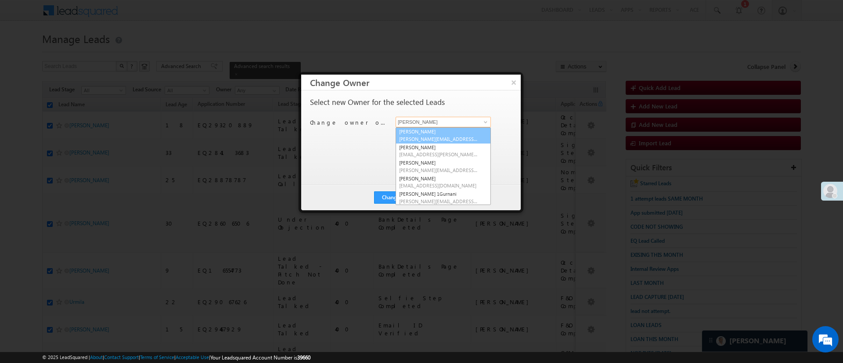
click at [461, 133] on link "Monika Jain Monika.Jain@angelbroking.com" at bounding box center [443, 135] width 95 height 17
type input "[PERSON_NAME]"
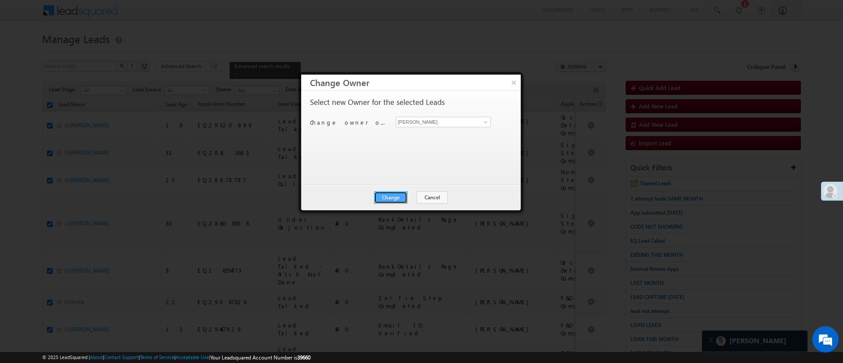
click at [378, 196] on button "Change" at bounding box center [390, 197] width 33 height 12
click at [421, 198] on button "Close" at bounding box center [412, 197] width 28 height 12
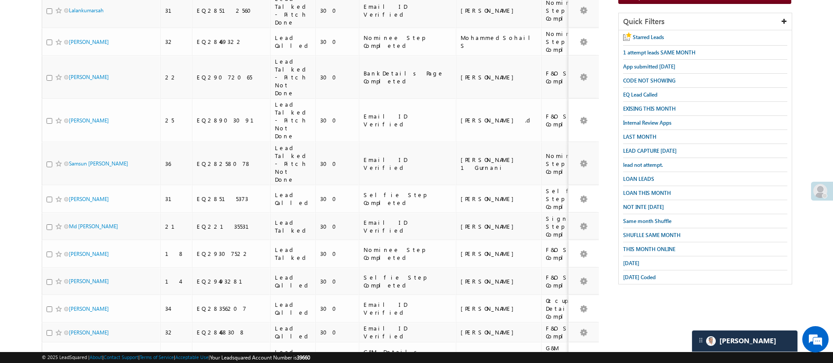
scroll to position [0, 0]
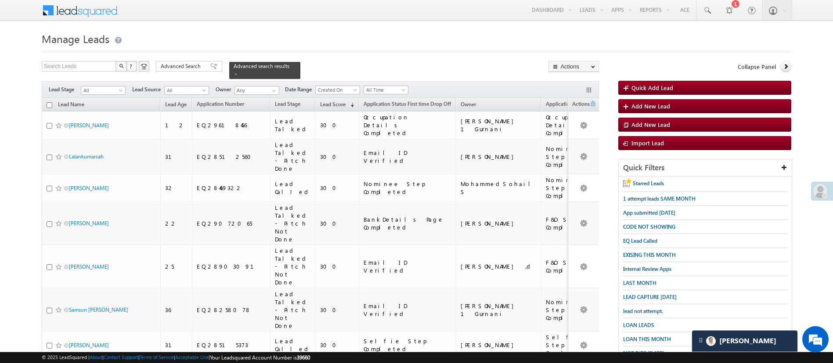
click at [51, 102] on input "checkbox" at bounding box center [50, 105] width 6 height 6
checkbox input "true"
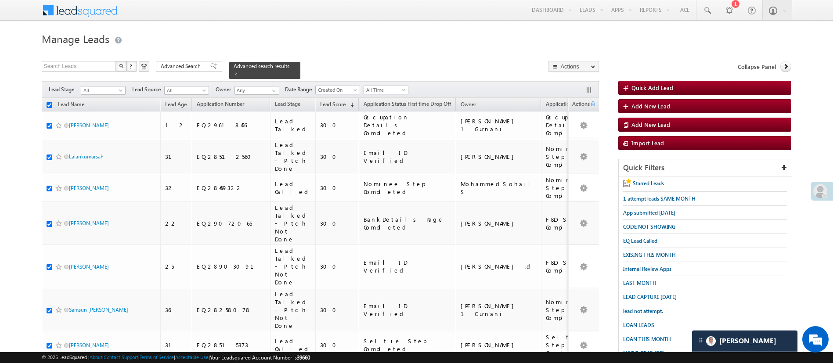
checkbox input "true"
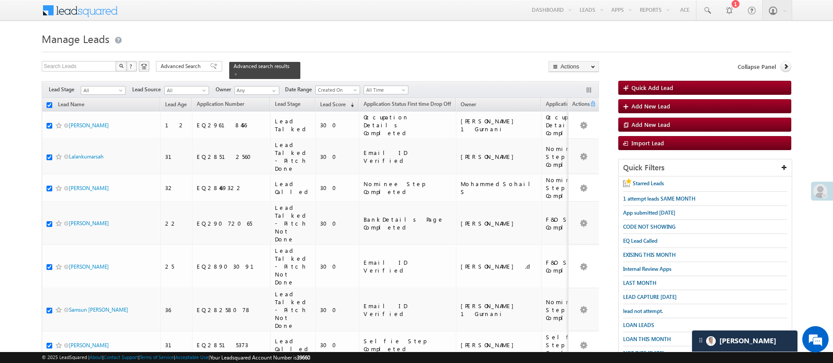
checkbox input "true"
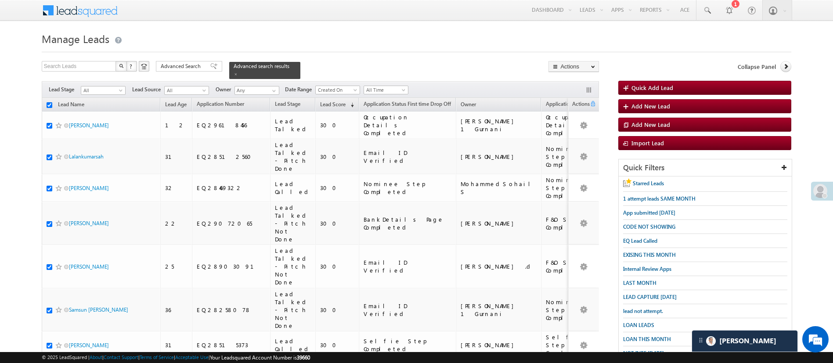
checkbox input "true"
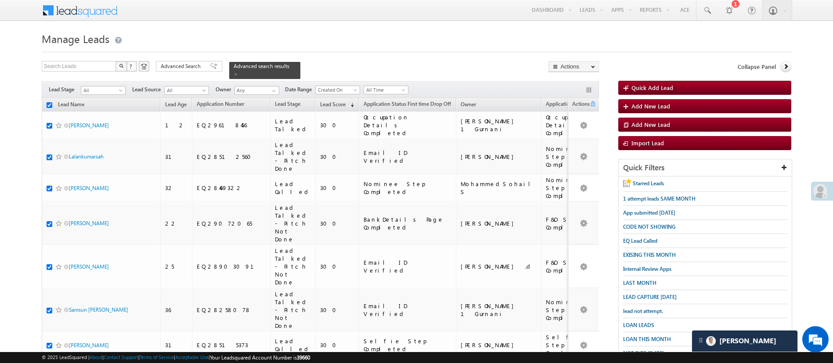
checkbox input "true"
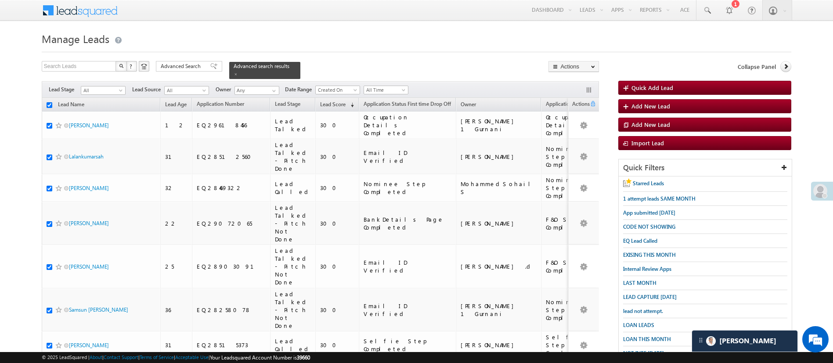
checkbox input "true"
click at [577, 128] on link "Change Owner" at bounding box center [574, 131] width 50 height 11
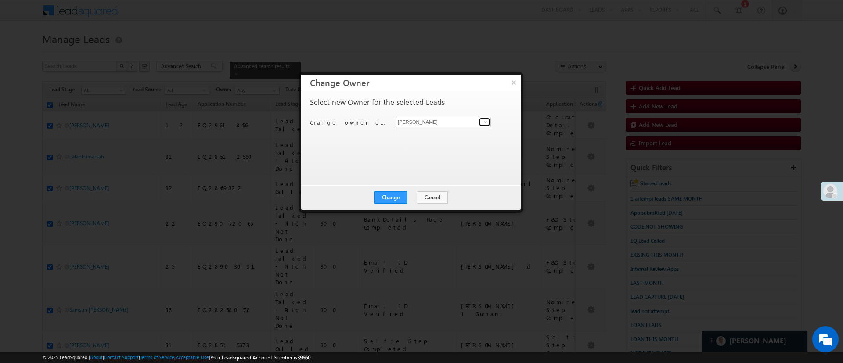
click at [482, 126] on link at bounding box center [484, 122] width 11 height 9
drag, startPoint x: 491, startPoint y: 140, endPoint x: 486, endPoint y: 155, distance: 15.1
click at [486, 155] on div "Select new Owner for the selected Leads Change owner of 25 leads to Manish Panc…" at bounding box center [410, 133] width 200 height 70
click at [485, 119] on span at bounding box center [485, 122] width 7 height 7
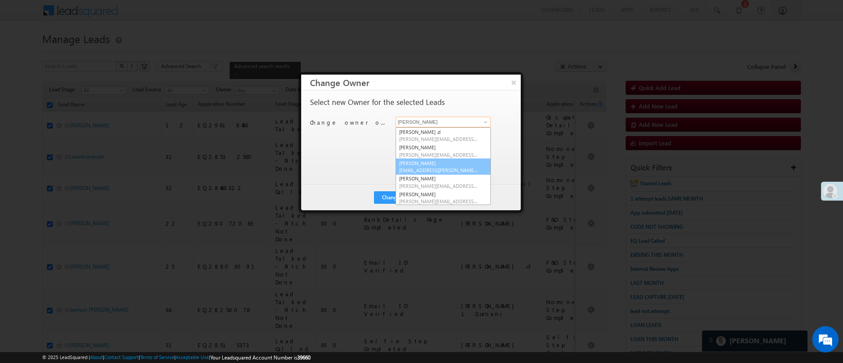
click at [448, 161] on link "Hemant Nandwana Hemant.Nandwana@angelbroking.com" at bounding box center [443, 166] width 95 height 17
type input "[PERSON_NAME]"
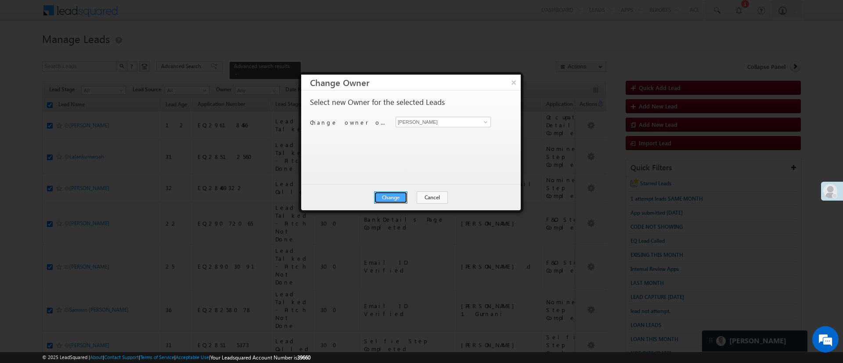
click at [391, 195] on button "Change" at bounding box center [390, 197] width 33 height 12
click at [401, 195] on button "Close" at bounding box center [412, 197] width 28 height 12
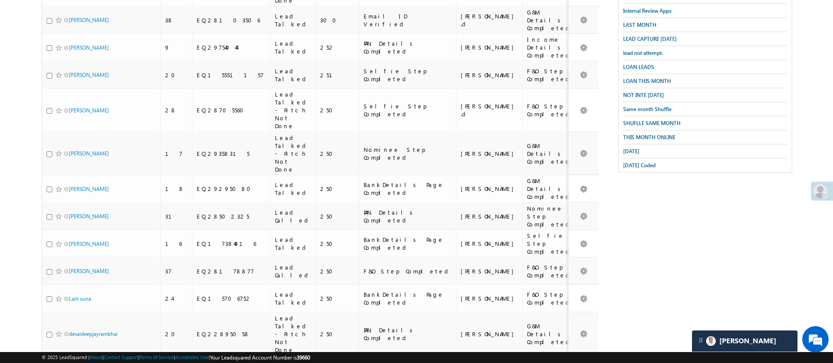
scroll to position [400, 0]
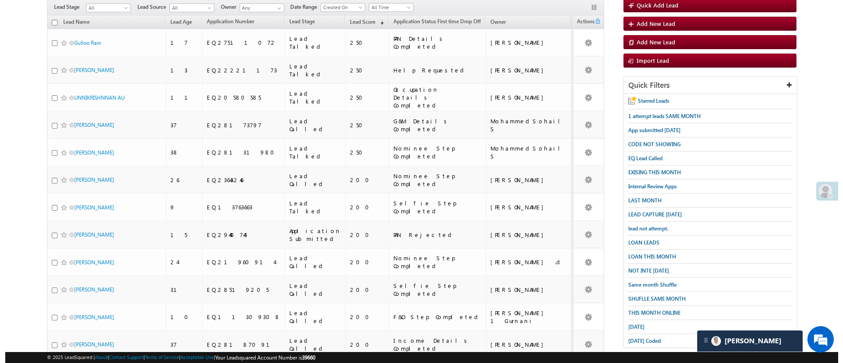
scroll to position [0, 0]
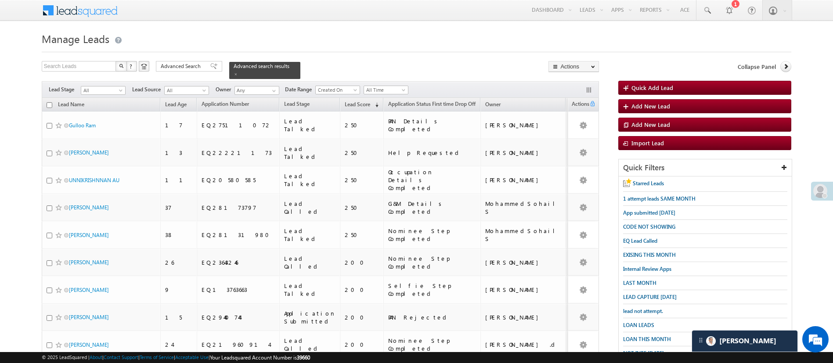
click at [49, 102] on input "checkbox" at bounding box center [50, 105] width 6 height 6
checkbox input "true"
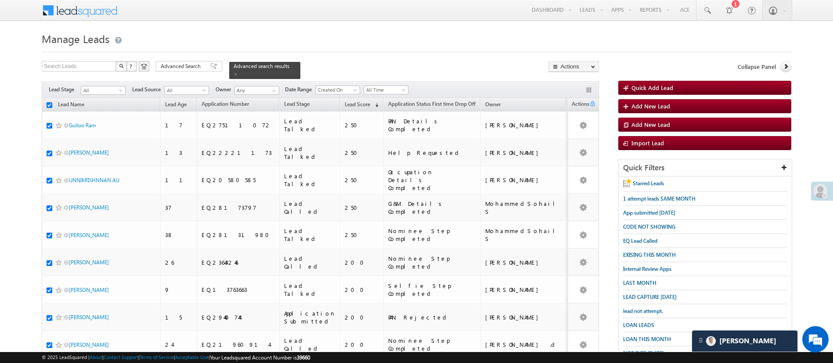
checkbox input "true"
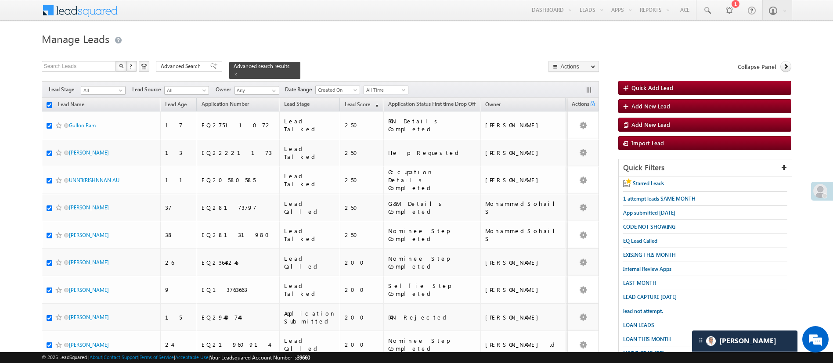
checkbox input "true"
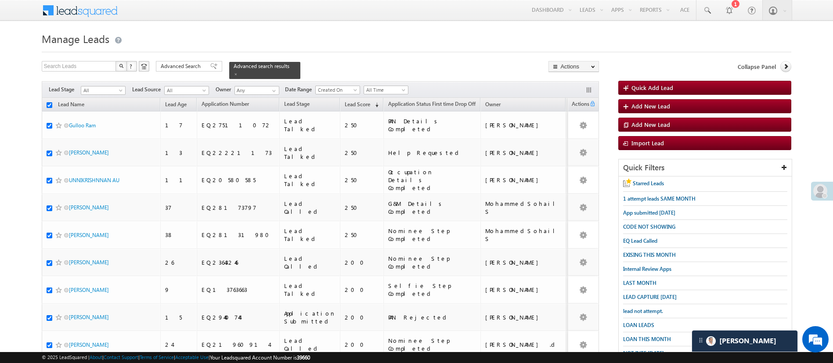
checkbox input "true"
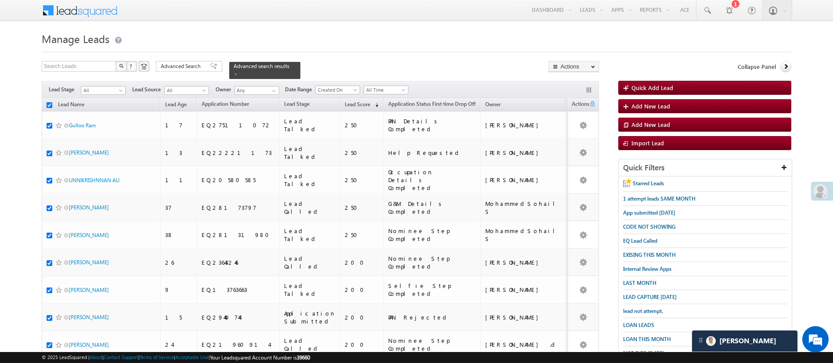
checkbox input "true"
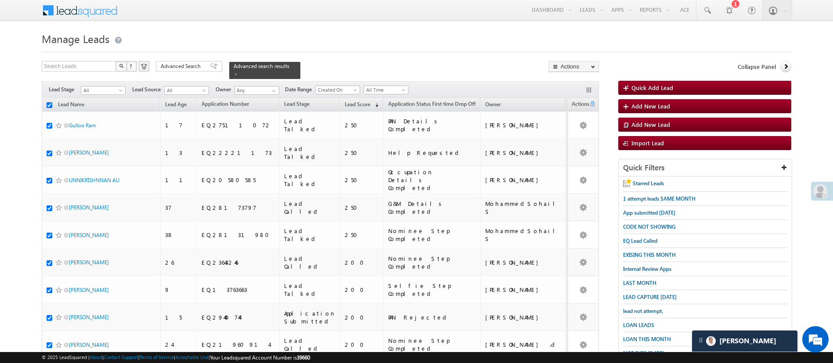
checkbox input "true"
click at [574, 127] on link "Change Owner" at bounding box center [574, 131] width 50 height 11
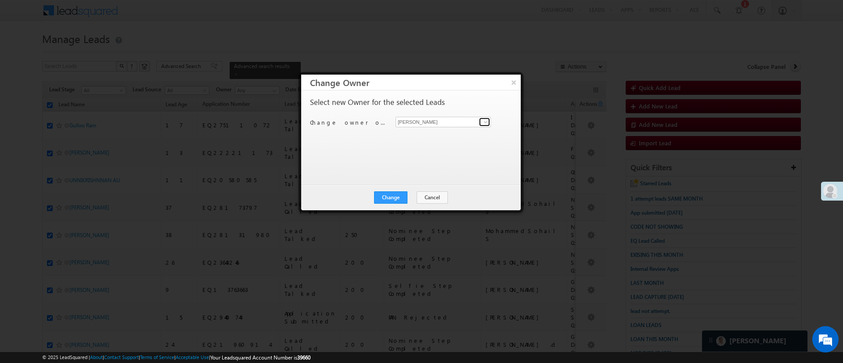
click at [483, 118] on link at bounding box center [484, 122] width 11 height 9
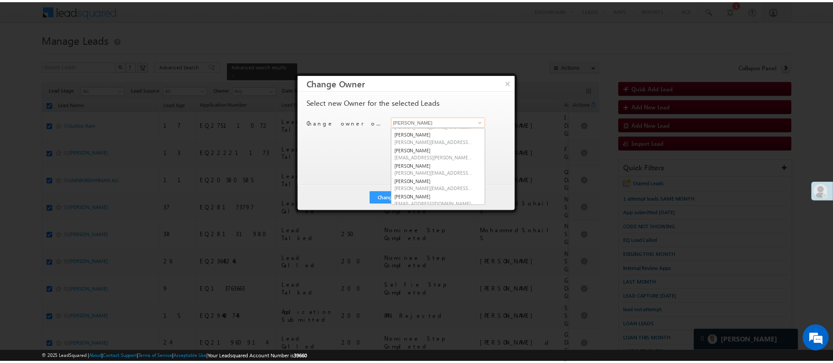
scroll to position [7, 0]
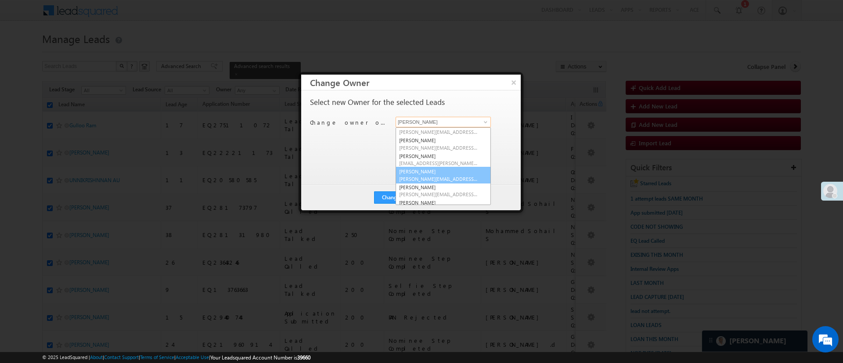
click at [454, 175] on link "Himanshu Sharma HIMANSHU.SHARMA@ANGELBROKING.COM" at bounding box center [443, 175] width 95 height 17
type input "[PERSON_NAME]"
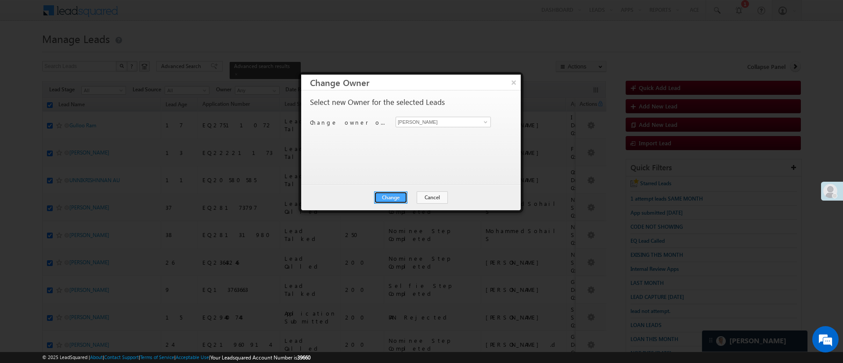
click at [403, 192] on button "Change" at bounding box center [390, 197] width 33 height 12
click at [403, 192] on button "Close" at bounding box center [412, 197] width 28 height 12
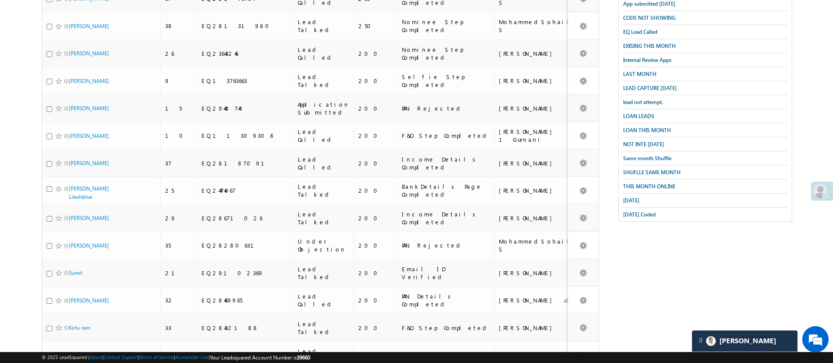
scroll to position [254, 0]
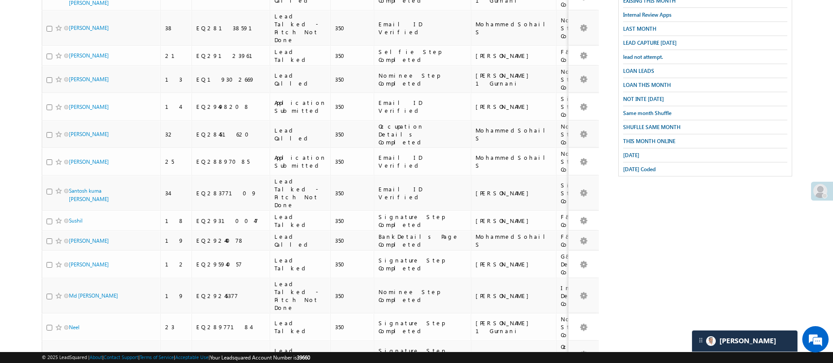
scroll to position [0, 0]
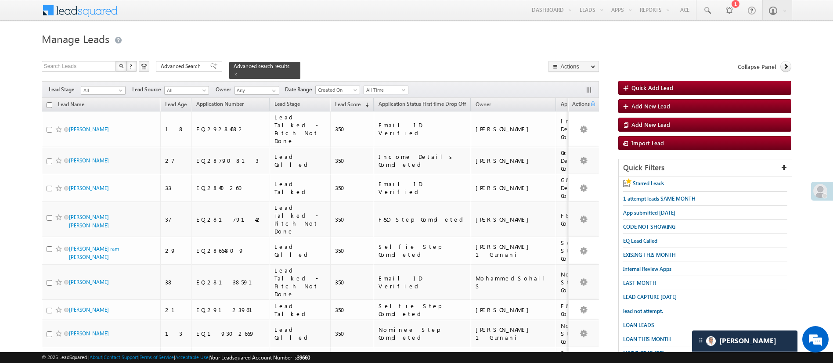
click at [49, 102] on input "checkbox" at bounding box center [50, 105] width 6 height 6
checkbox input "true"
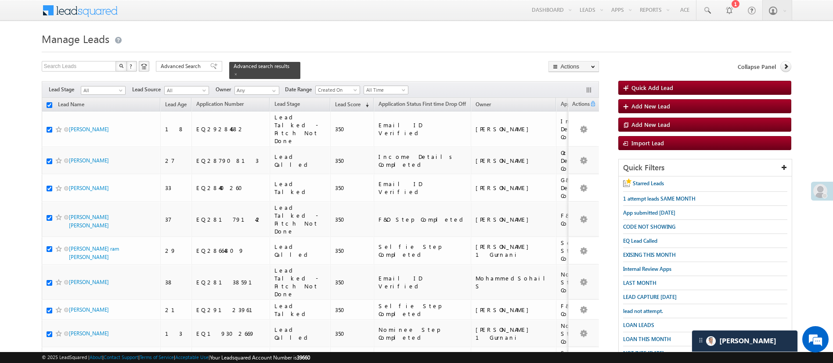
checkbox input "true"
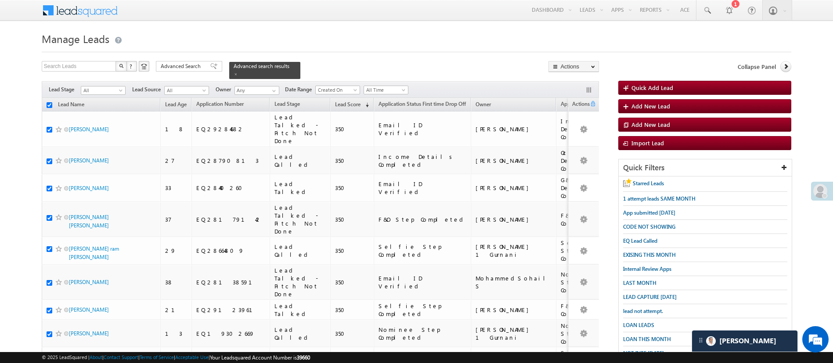
checkbox input "true"
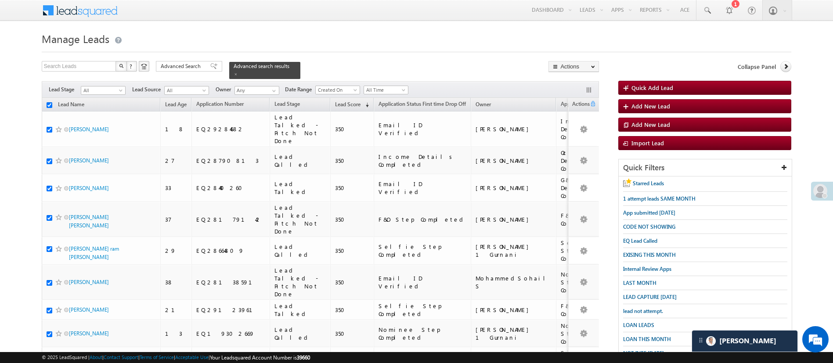
checkbox input "true"
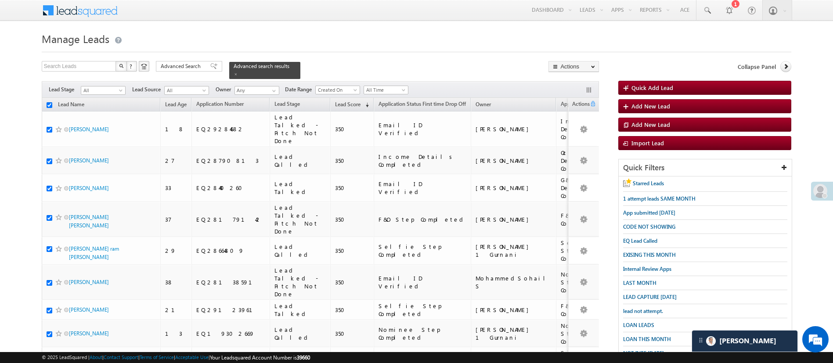
checkbox input "true"
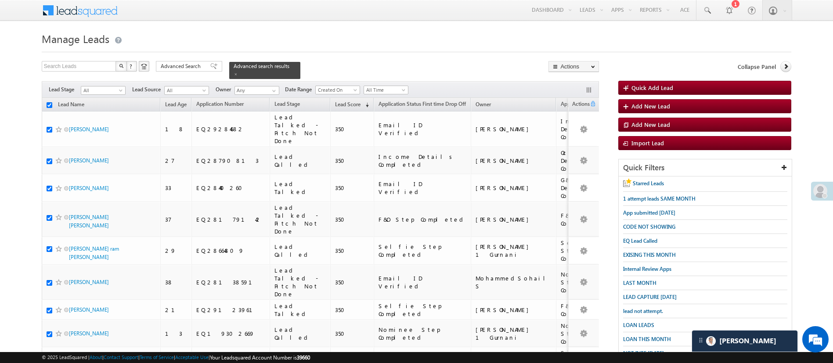
checkbox input "true"
click at [583, 135] on link "Change Owner" at bounding box center [574, 131] width 50 height 11
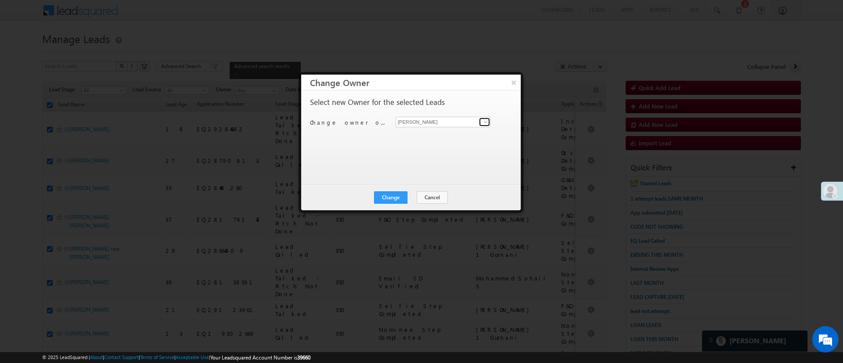
click at [482, 124] on link at bounding box center [484, 122] width 11 height 9
type input "h"
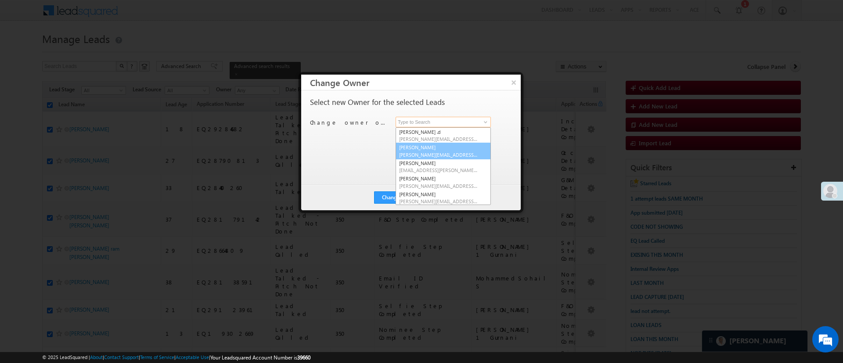
click at [454, 147] on link "Esha Kumari Esha.Kumari@angelbroking.com" at bounding box center [443, 151] width 95 height 17
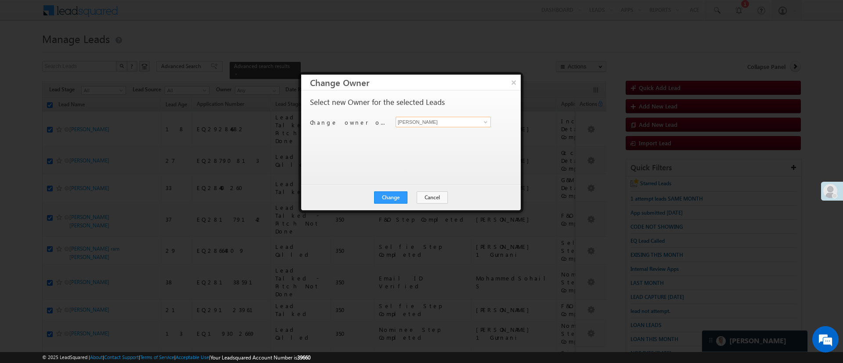
type input "[PERSON_NAME]"
click at [390, 188] on div "Change Cancel Close" at bounding box center [410, 197] width 219 height 25
click at [395, 193] on button "Change" at bounding box center [390, 197] width 33 height 12
click at [408, 198] on button "Close" at bounding box center [412, 197] width 28 height 12
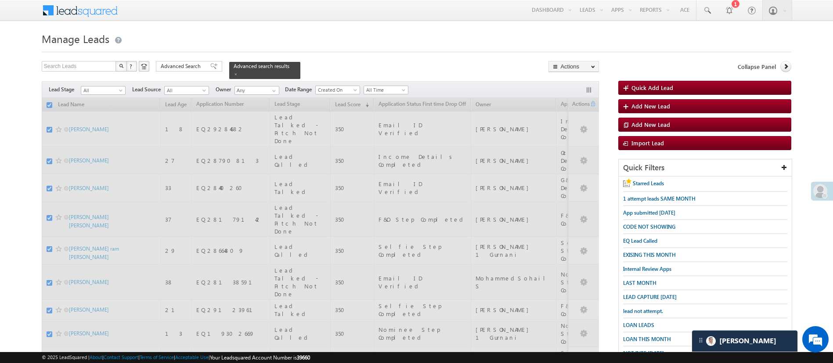
checkbox input "false"
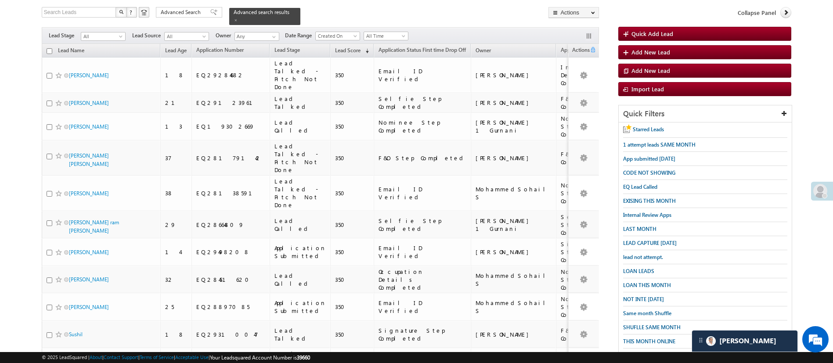
scroll to position [55, 0]
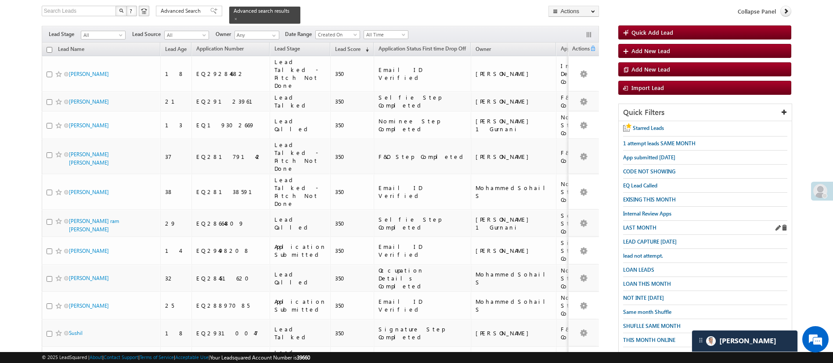
click at [656, 225] on div "LAST MONTH" at bounding box center [705, 228] width 164 height 14
click at [654, 225] on span "LAST MONTH" at bounding box center [639, 227] width 33 height 7
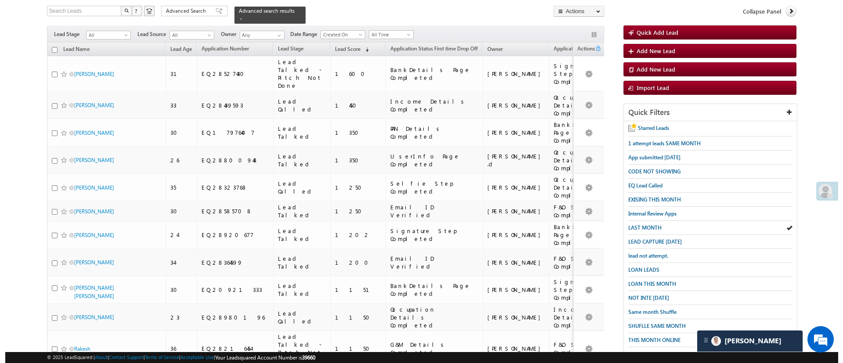
scroll to position [0, 0]
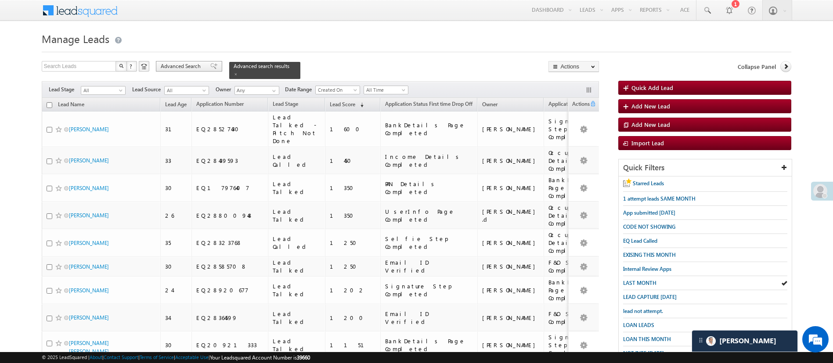
click at [198, 71] on div "Advanced Search" at bounding box center [189, 66] width 66 height 11
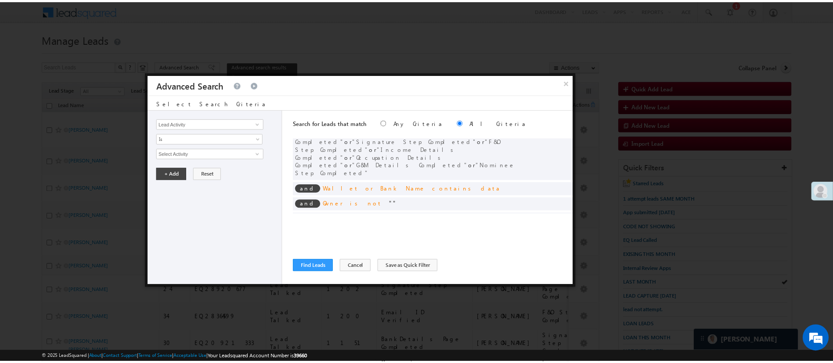
scroll to position [53, 0]
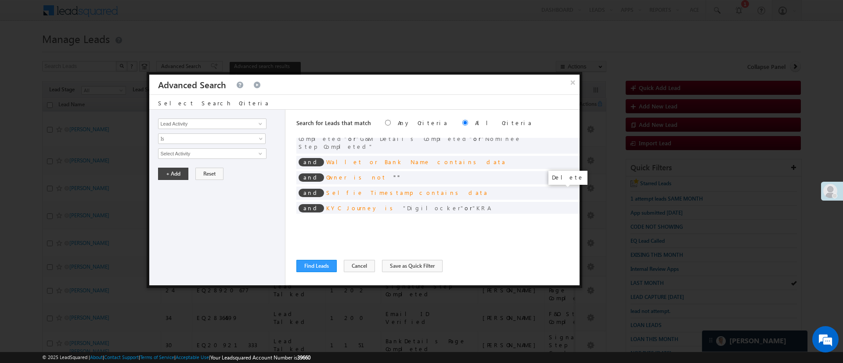
click at [567, 227] on span at bounding box center [570, 230] width 6 height 6
click at [327, 267] on button "Find Leads" at bounding box center [316, 266] width 40 height 12
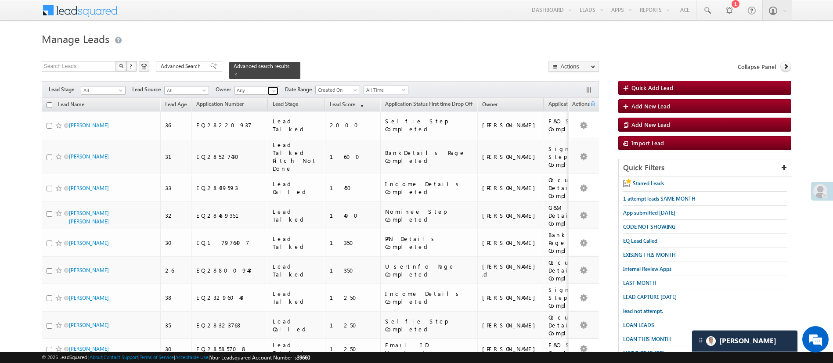
click at [271, 87] on span at bounding box center [273, 90] width 7 height 7
click at [270, 95] on link "Esha Kumari Esha.Kumari@angelbroking.com" at bounding box center [278, 103] width 88 height 17
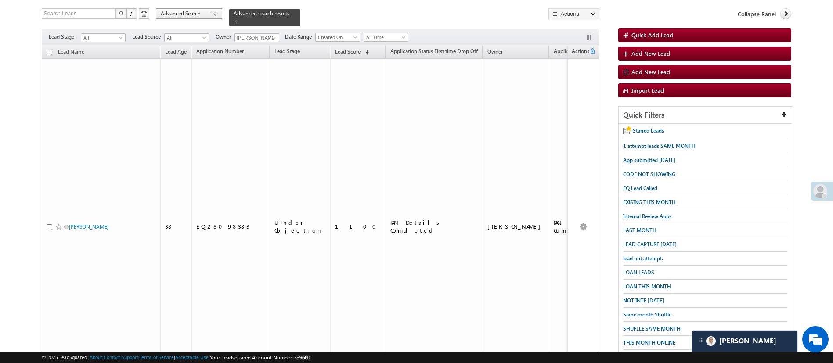
click at [186, 15] on span "Advanced Search" at bounding box center [182, 14] width 43 height 8
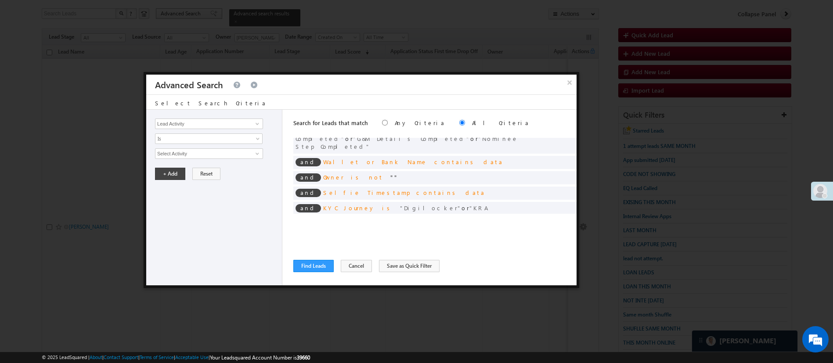
scroll to position [0, 0]
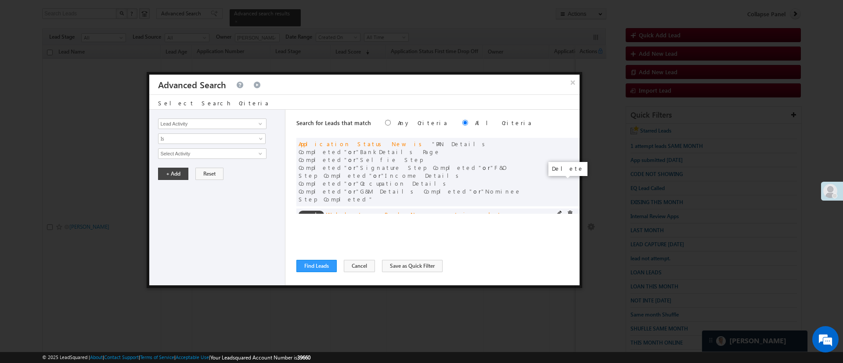
click at [567, 211] on span at bounding box center [570, 214] width 6 height 6
click at [567, 226] on span at bounding box center [570, 229] width 6 height 6
click at [324, 263] on button "Find Leads" at bounding box center [316, 266] width 40 height 12
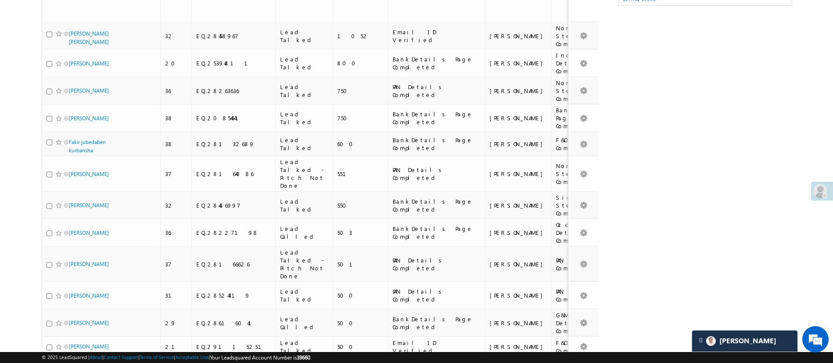
scroll to position [53, 0]
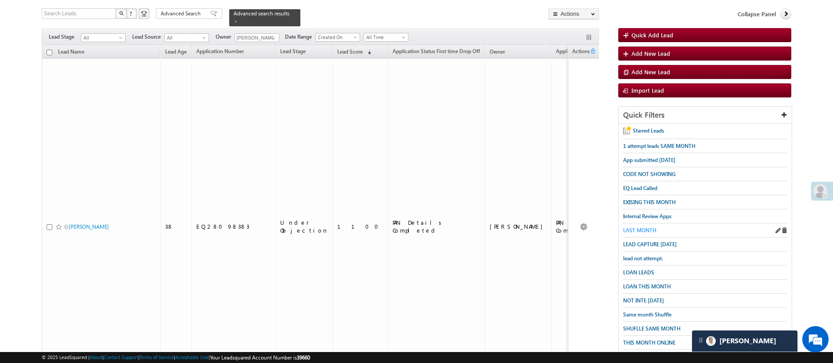
click at [635, 229] on span "LAST MONTH" at bounding box center [639, 230] width 33 height 7
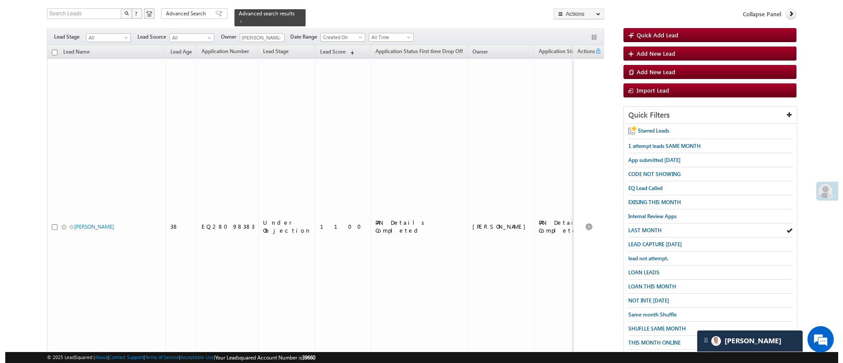
scroll to position [0, 0]
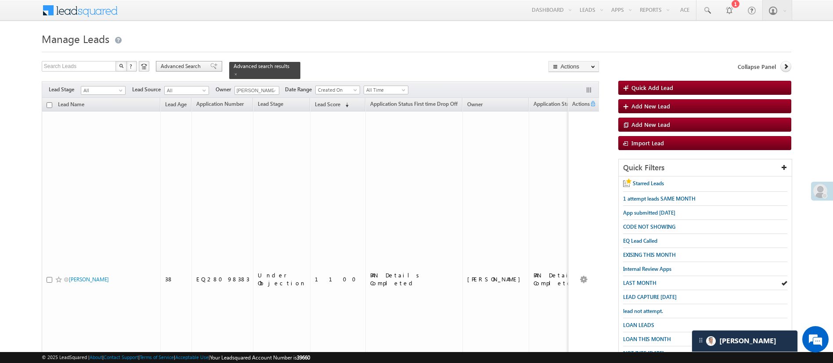
click at [188, 68] on span "Advanced Search" at bounding box center [182, 66] width 43 height 8
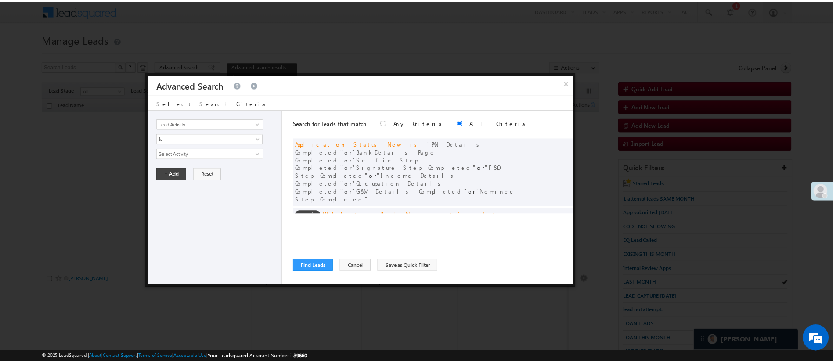
scroll to position [66, 0]
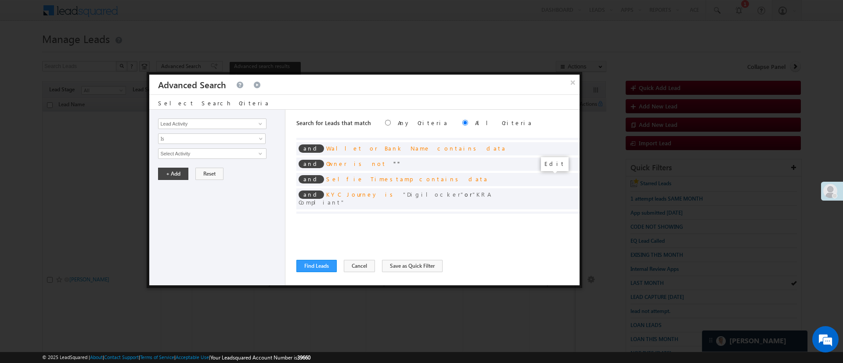
click at [556, 214] on span at bounding box center [559, 217] width 6 height 6
click at [219, 152] on span "[DATE]" at bounding box center [205, 154] width 95 height 8
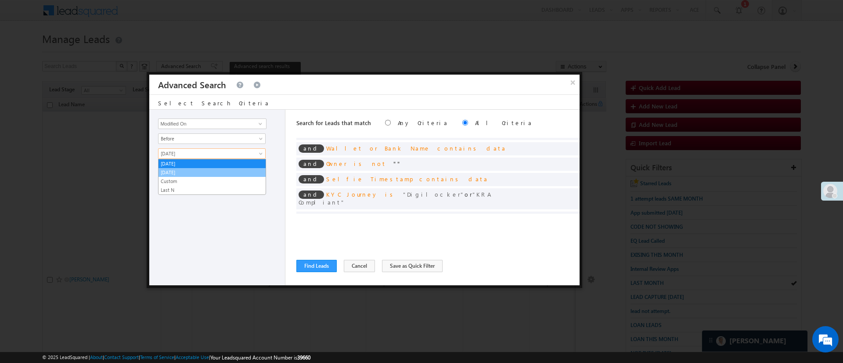
click at [208, 172] on link "[DATE]" at bounding box center [211, 173] width 107 height 8
click at [177, 172] on button "+ Add" at bounding box center [173, 174] width 30 height 12
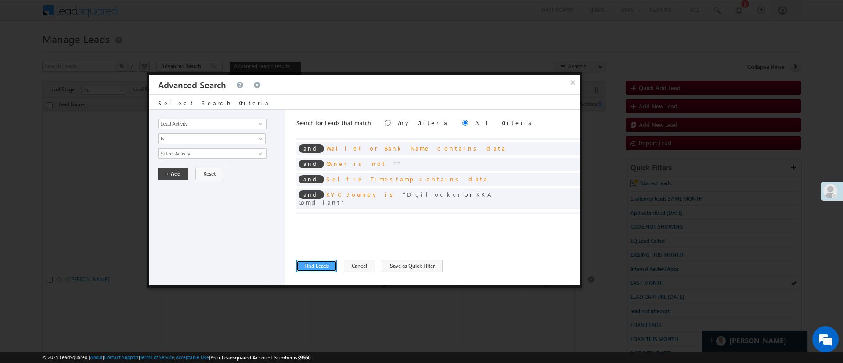
click at [320, 268] on button "Find Leads" at bounding box center [316, 266] width 40 height 12
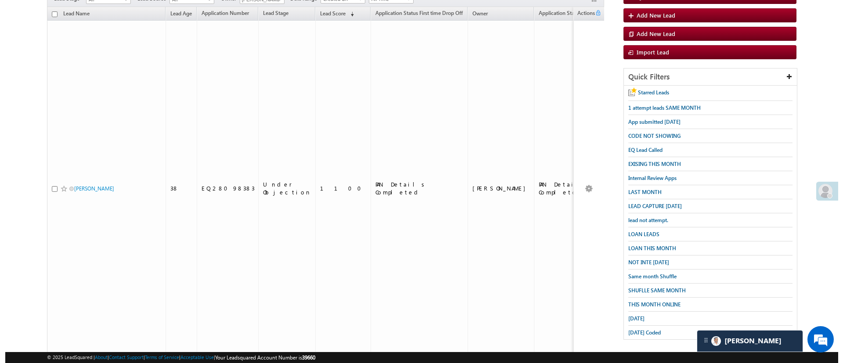
scroll to position [0, 0]
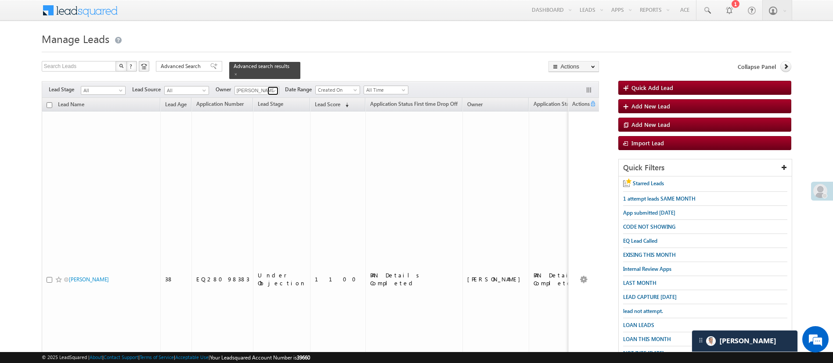
click at [273, 87] on span at bounding box center [273, 90] width 7 height 7
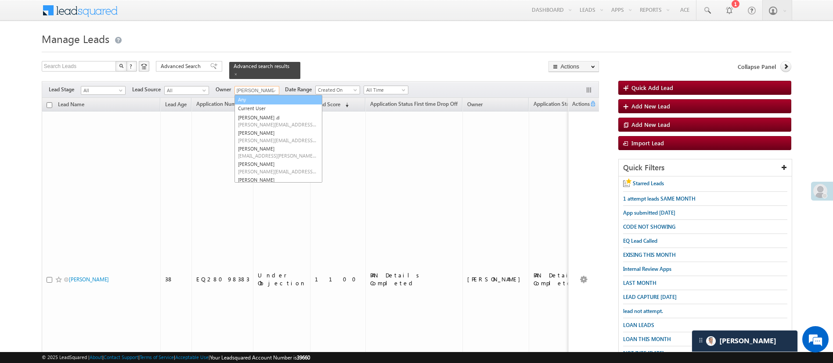
click at [265, 95] on link "Any" at bounding box center [278, 100] width 88 height 10
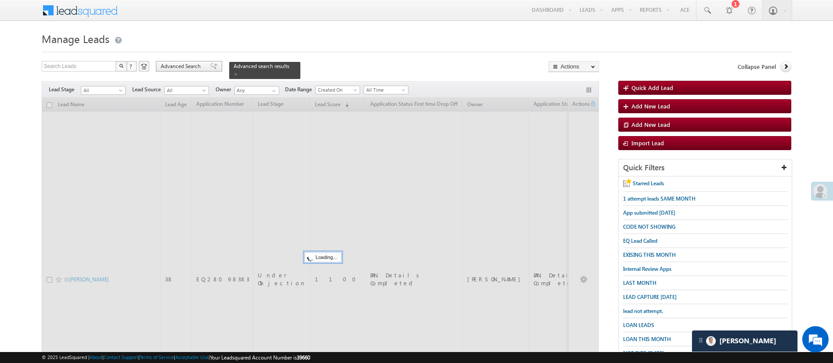
click at [177, 66] on span "Advanced Search" at bounding box center [182, 66] width 43 height 8
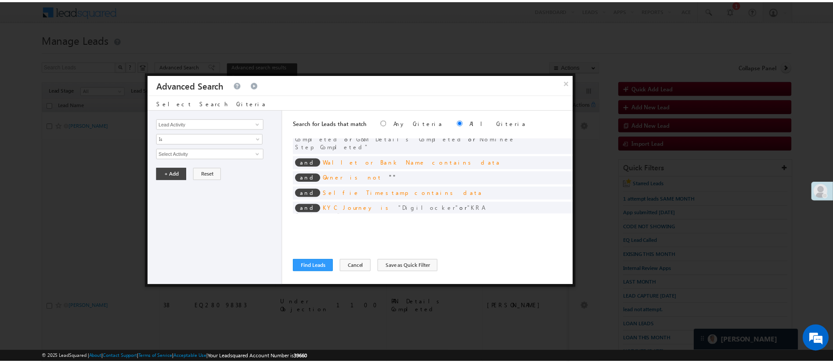
scroll to position [71, 0]
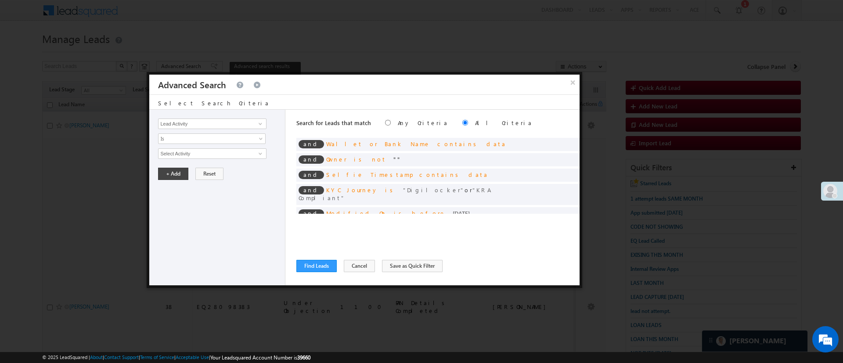
click at [327, 259] on div "Search for Leads that match Any Criteria All Criteria Note that the current tri…" at bounding box center [437, 198] width 283 height 176
click at [327, 275] on div "Search for Leads that match Any Criteria All Criteria Note that the current tri…" at bounding box center [437, 198] width 283 height 176
click at [327, 266] on button "Find Leads" at bounding box center [316, 266] width 40 height 12
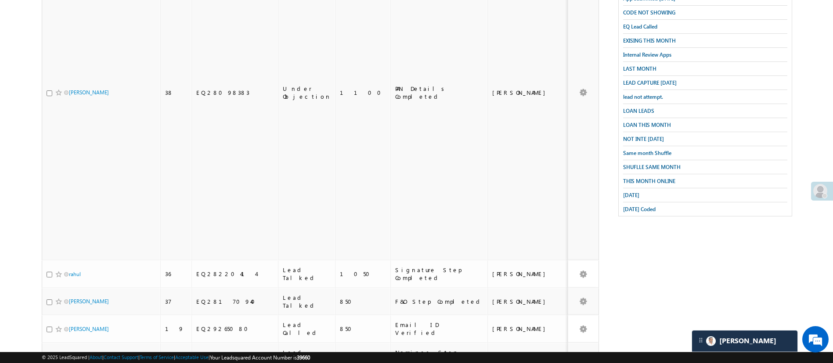
scroll to position [0, 0]
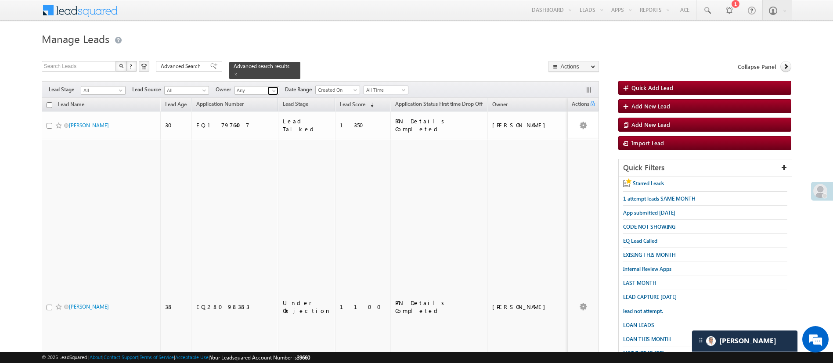
click at [270, 88] on link at bounding box center [272, 90] width 11 height 9
click at [269, 96] on link "Naseeba Khatoon Naseeba.Khatoon@angelbroking.com" at bounding box center [278, 103] width 88 height 17
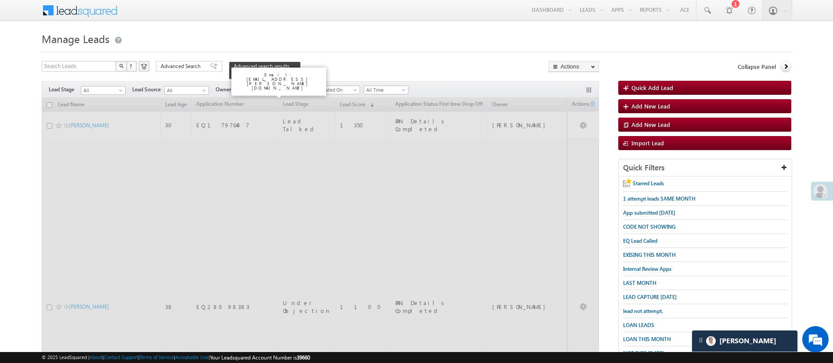
type input "[PERSON_NAME]"
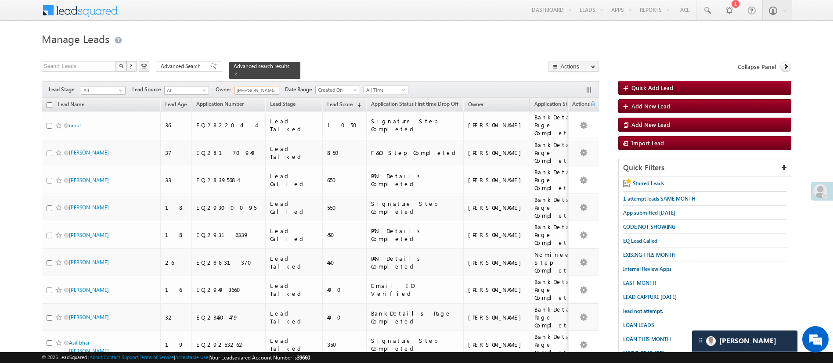
click at [47, 98] on th "Lead Name" at bounding box center [101, 105] width 119 height 14
click at [48, 102] on input "checkbox" at bounding box center [50, 105] width 6 height 6
checkbox input "true"
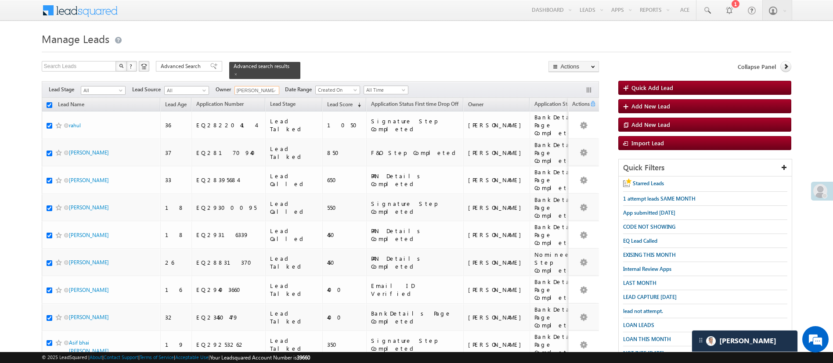
checkbox input "true"
click at [584, 132] on link "Change Owner" at bounding box center [574, 131] width 50 height 11
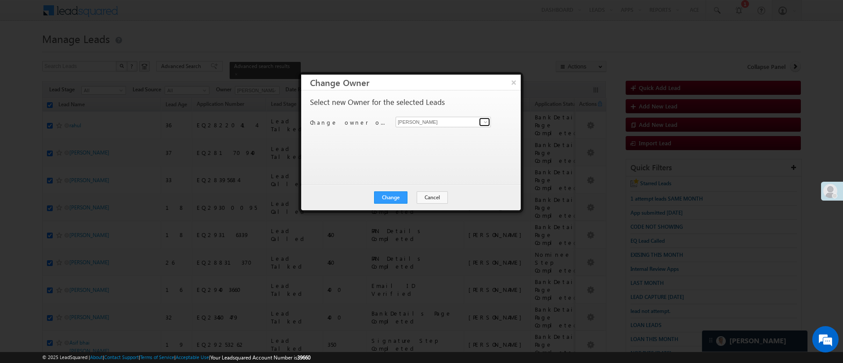
click at [487, 121] on span at bounding box center [485, 122] width 7 height 7
click at [456, 140] on span "Naseeba.Khatoon@angelbroking.com" at bounding box center [438, 139] width 79 height 7
click at [397, 197] on button "Change" at bounding box center [390, 197] width 33 height 12
click at [424, 196] on button "Close" at bounding box center [412, 197] width 28 height 12
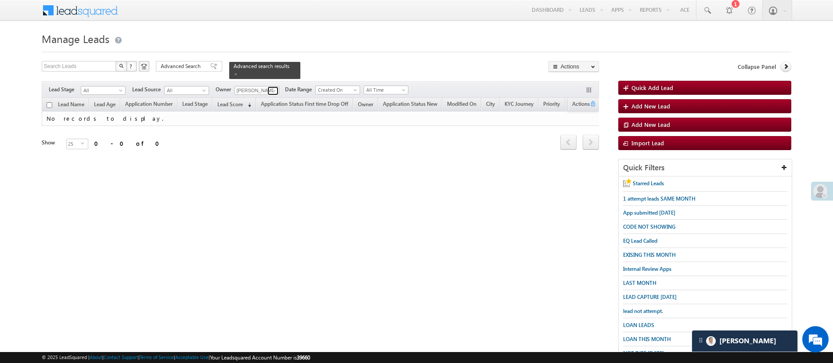
click at [272, 87] on span at bounding box center [273, 90] width 7 height 7
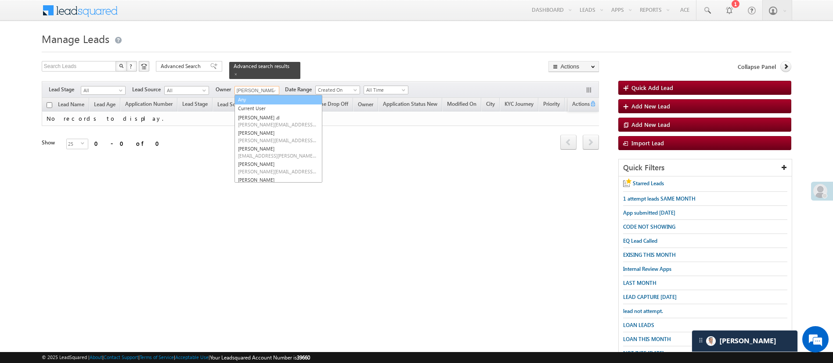
click at [267, 96] on link "Any" at bounding box center [278, 100] width 88 height 10
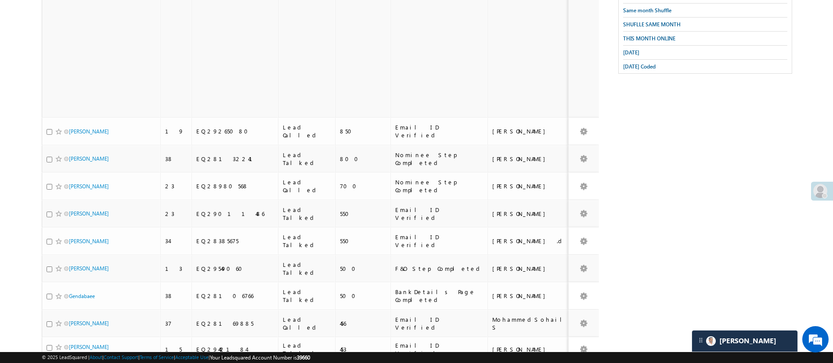
scroll to position [779, 0]
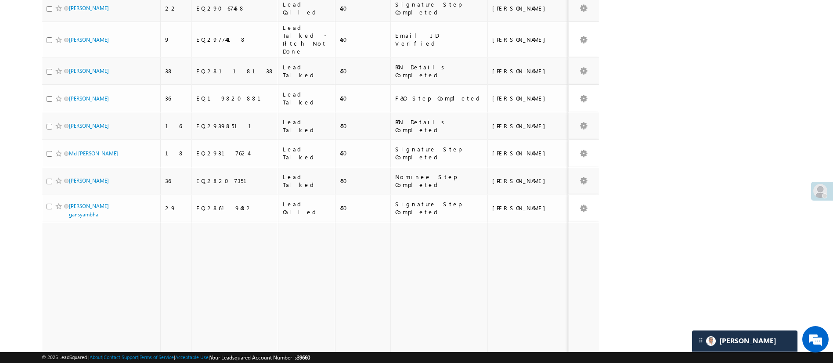
click at [68, 345] on li "200" at bounding box center [71, 346] width 21 height 9
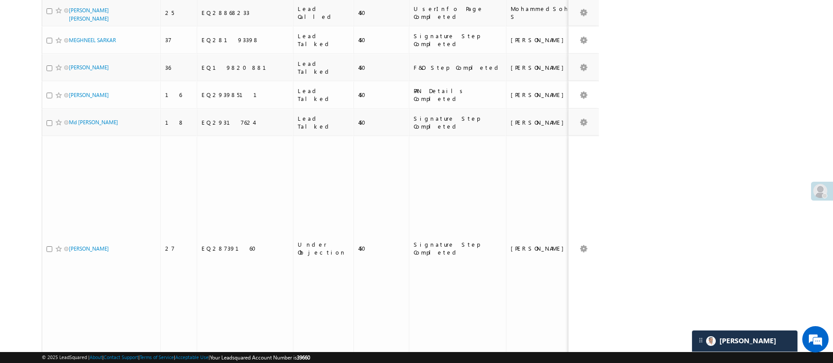
scroll to position [75, 0]
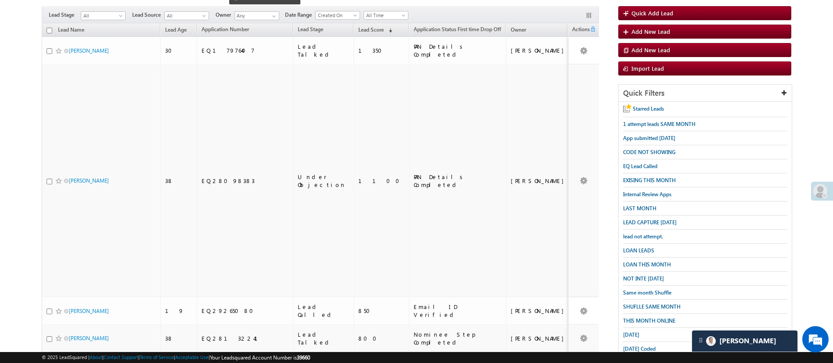
click at [49, 28] on th "Lead Name" at bounding box center [101, 30] width 119 height 14
click at [49, 28] on input "checkbox" at bounding box center [50, 31] width 6 height 6
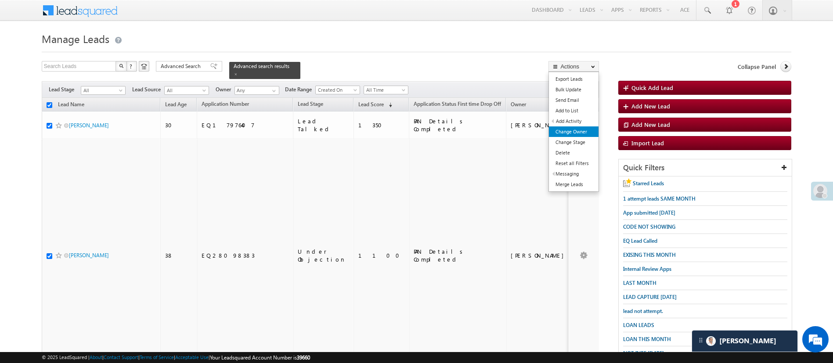
click at [565, 129] on link "Change Owner" at bounding box center [574, 131] width 50 height 11
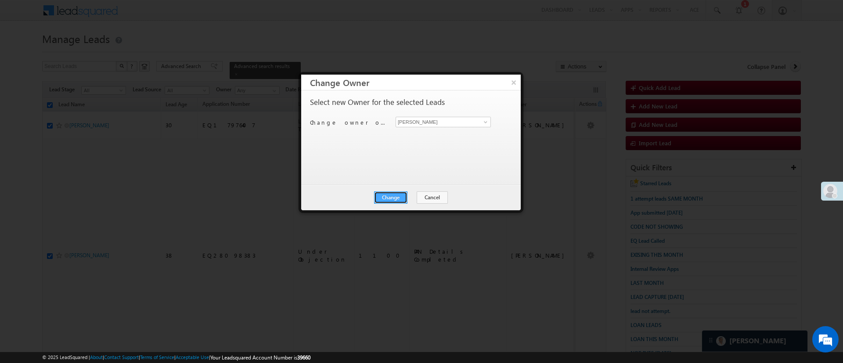
click at [396, 196] on button "Change" at bounding box center [390, 197] width 33 height 12
click at [403, 195] on button "Close" at bounding box center [412, 197] width 28 height 12
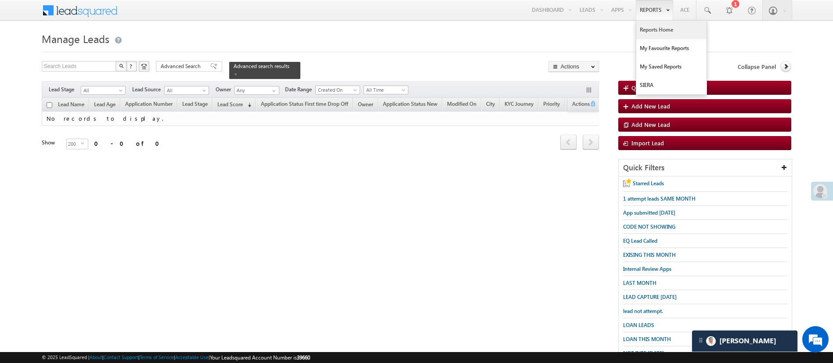
click at [648, 32] on link "Reports Home" at bounding box center [671, 30] width 70 height 18
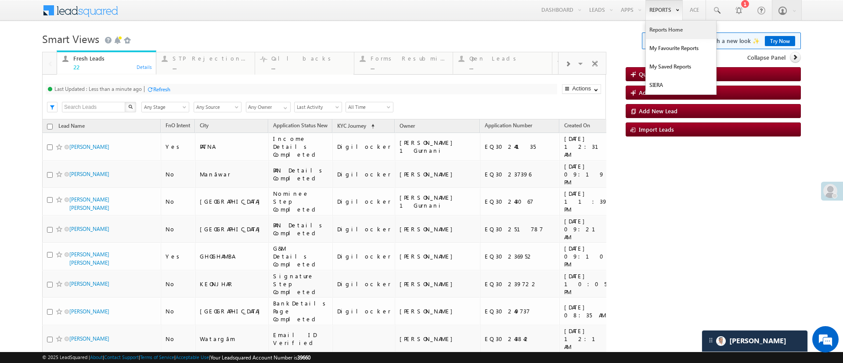
click at [657, 25] on link "Reports Home" at bounding box center [681, 30] width 70 height 18
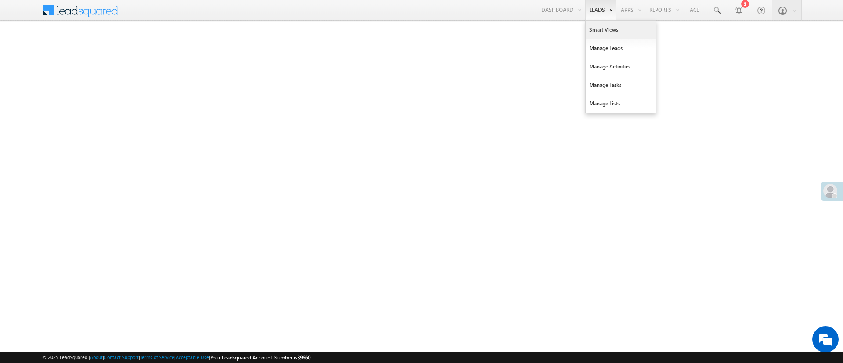
click at [589, 21] on link "Smart Views" at bounding box center [621, 30] width 70 height 18
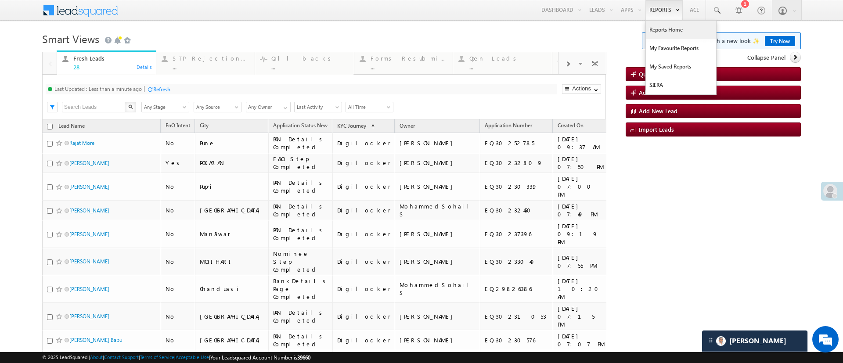
click at [660, 34] on link "Reports Home" at bounding box center [681, 30] width 70 height 18
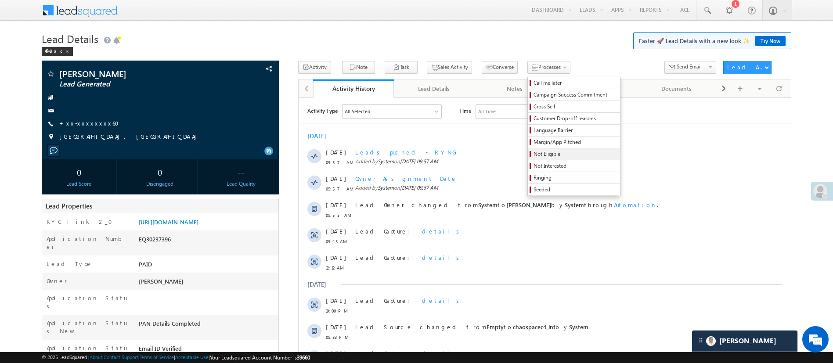
click at [534, 153] on span "Not Eligible" at bounding box center [574, 154] width 83 height 8
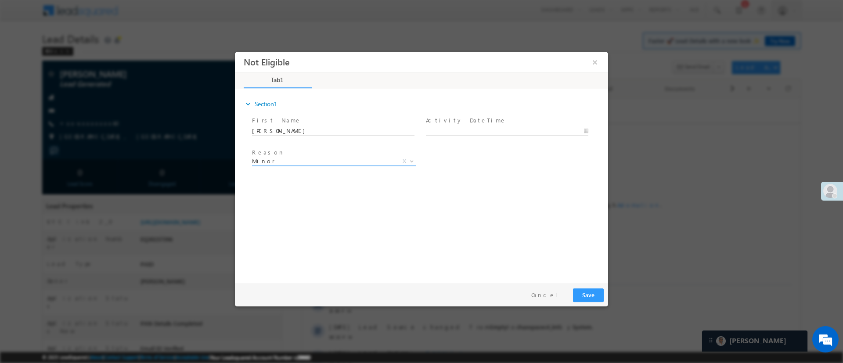
click at [327, 162] on span "Minor" at bounding box center [323, 161] width 143 height 8
click at [485, 176] on div "Reason * Minor Existing Client Out of India DRA - FDS Termination DRA - Already…" at bounding box center [429, 162] width 358 height 32
